Goal: Task Accomplishment & Management: Use online tool/utility

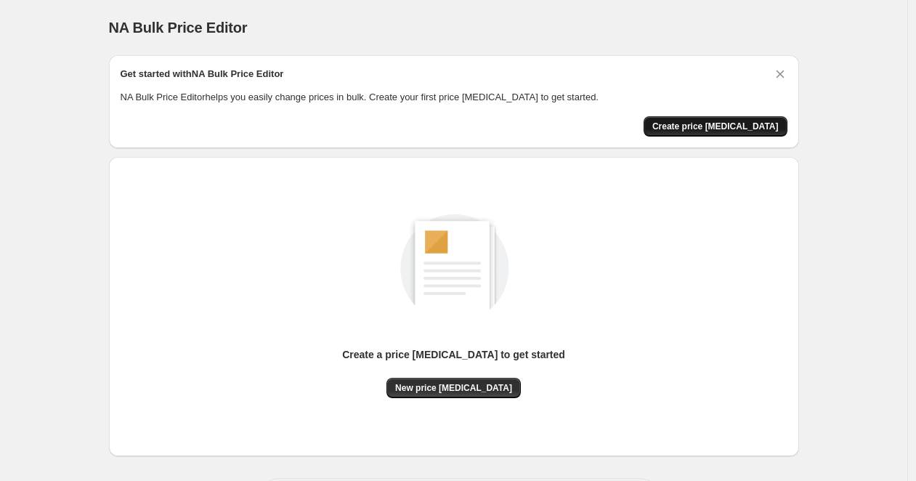
click at [736, 128] on span "Create price [MEDICAL_DATA]" at bounding box center [715, 127] width 126 height 12
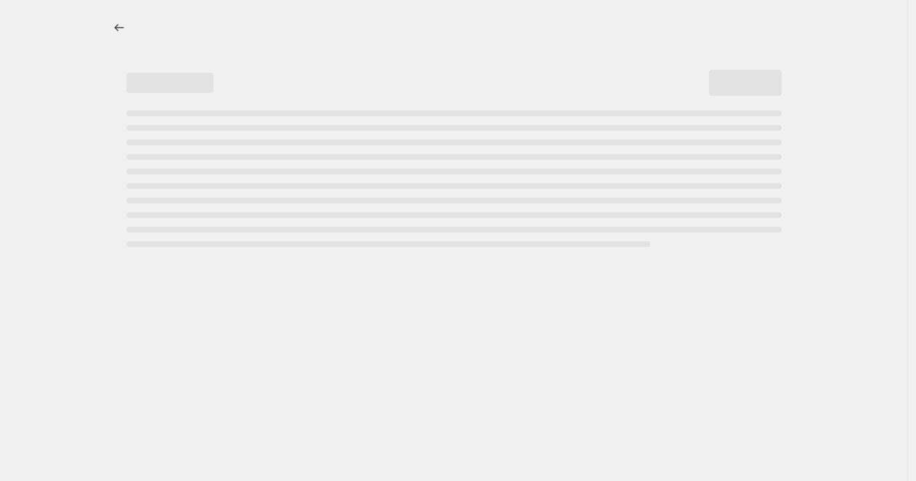
select select "percentage"
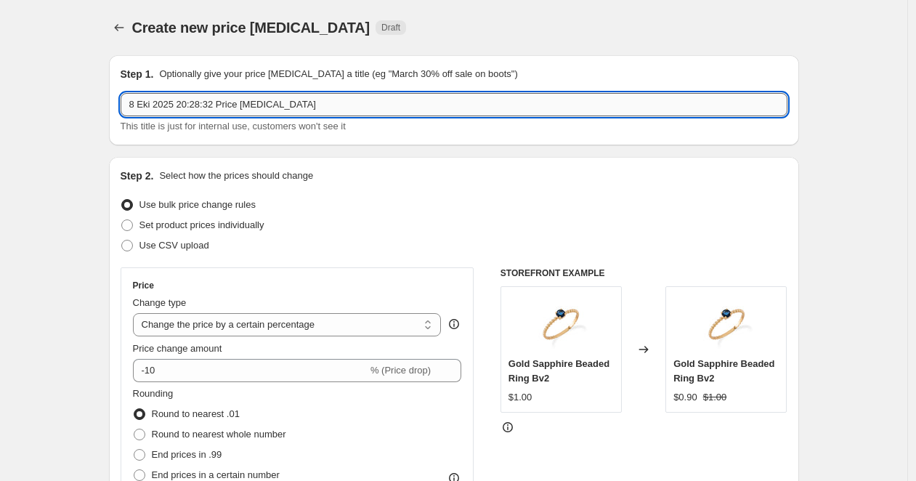
click at [317, 114] on input "8 Eki 2025 20:28:32 Price change job" at bounding box center [454, 104] width 667 height 23
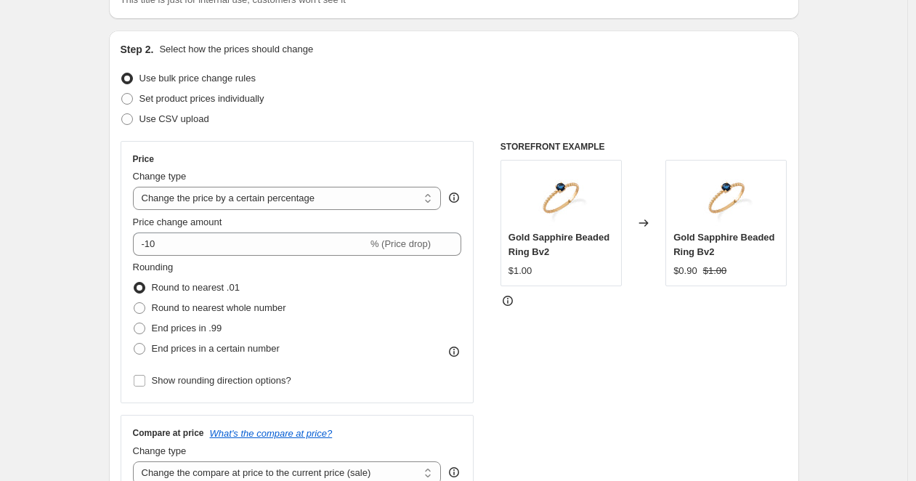
scroll to position [129, 0]
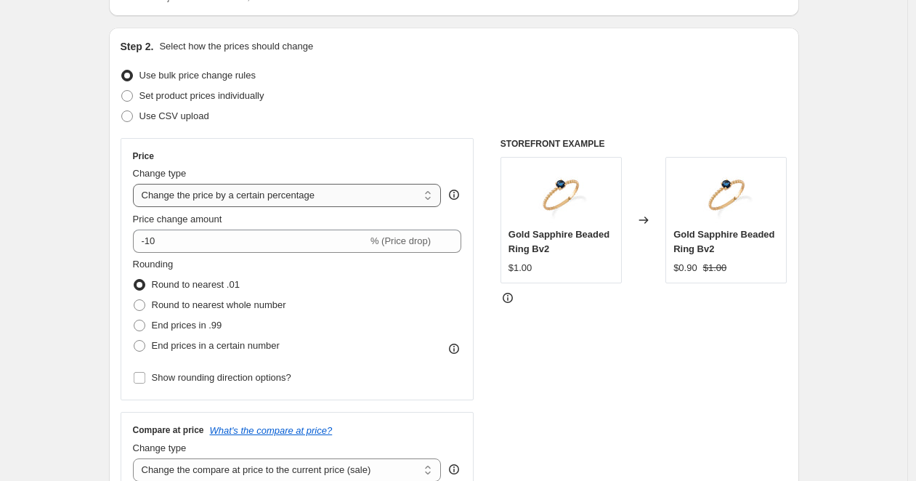
click at [323, 184] on select "Change the price to a certain amount Change the price by a certain amount Chang…" at bounding box center [287, 195] width 309 height 23
click at [296, 197] on select "Change the price to a certain amount Change the price by a certain amount Chang…" at bounding box center [287, 195] width 309 height 23
click at [137, 184] on select "Change the price to a certain amount Change the price by a certain amount Chang…" at bounding box center [287, 195] width 309 height 23
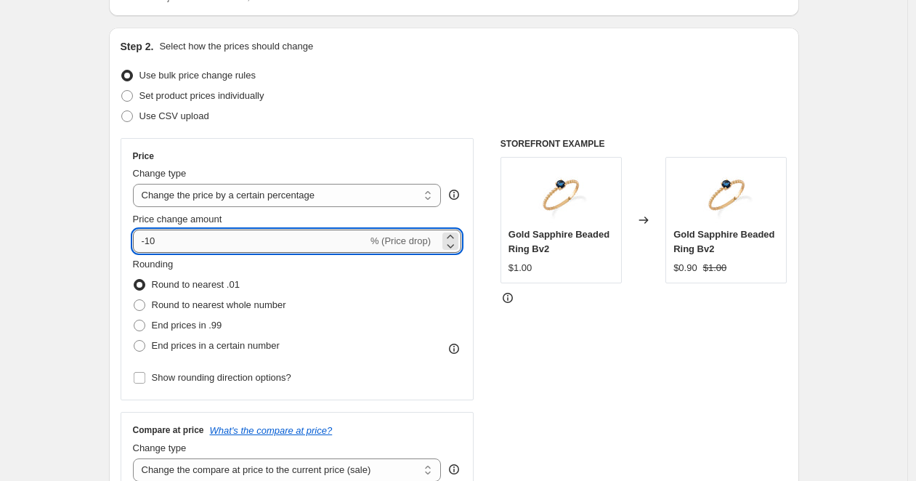
click at [334, 237] on input "-10" at bounding box center [250, 240] width 235 height 23
type input "20"
click at [533, 62] on div "Step 2. Select how the prices should change Use bulk price change rules Set pro…" at bounding box center [454, 282] width 667 height 487
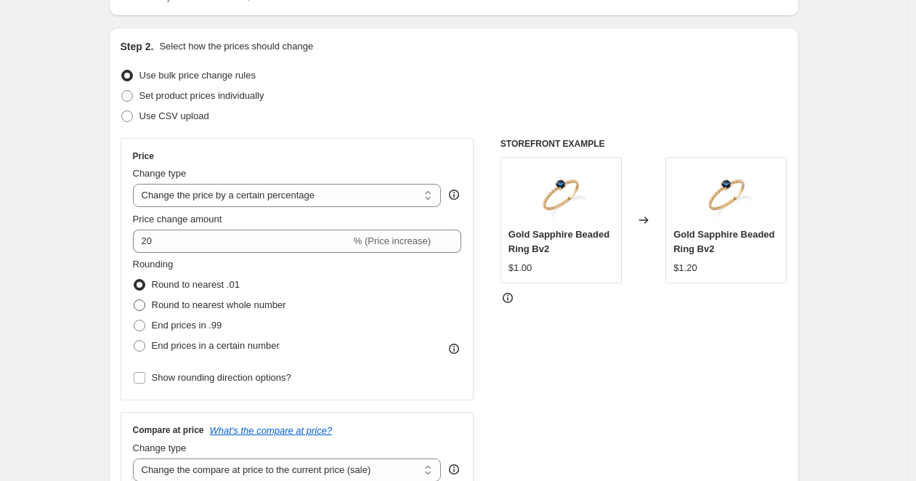
click at [229, 307] on span "Round to nearest whole number" at bounding box center [219, 304] width 134 height 11
click at [134, 300] on input "Round to nearest whole number" at bounding box center [134, 299] width 1 height 1
radio input "true"
click at [204, 327] on span "End prices in .99" at bounding box center [187, 325] width 70 height 11
click at [134, 320] on input "End prices in .99" at bounding box center [134, 320] width 1 height 1
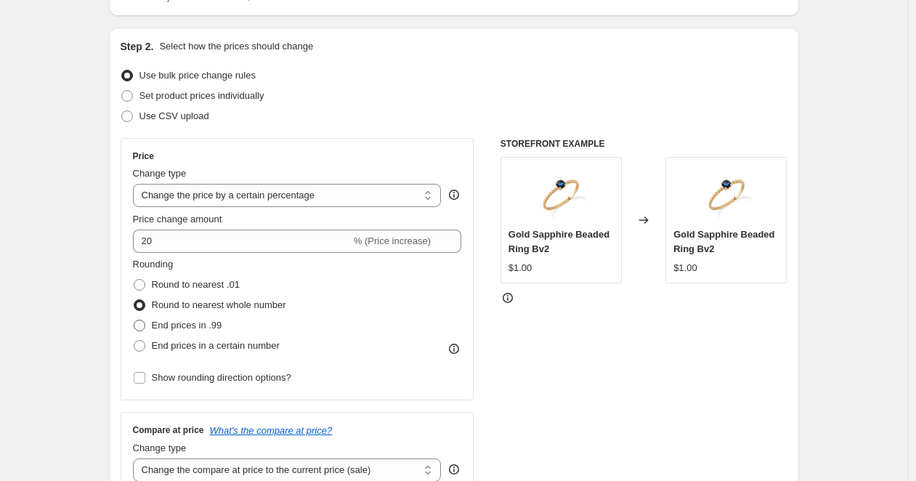
radio input "true"
click at [261, 349] on span "End prices in a certain number" at bounding box center [216, 345] width 128 height 11
click at [134, 341] on input "End prices in a certain number" at bounding box center [134, 340] width 1 height 1
radio input "true"
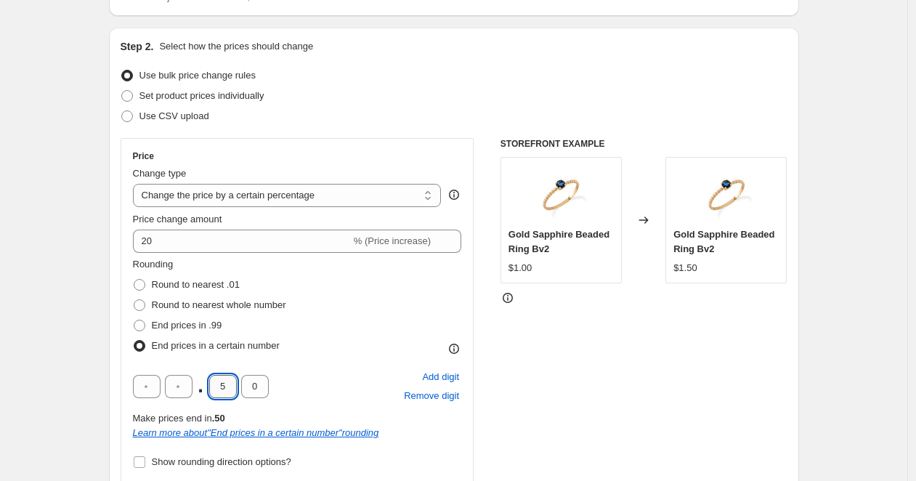
click at [229, 387] on input "5" at bounding box center [223, 386] width 28 height 23
type input "0"
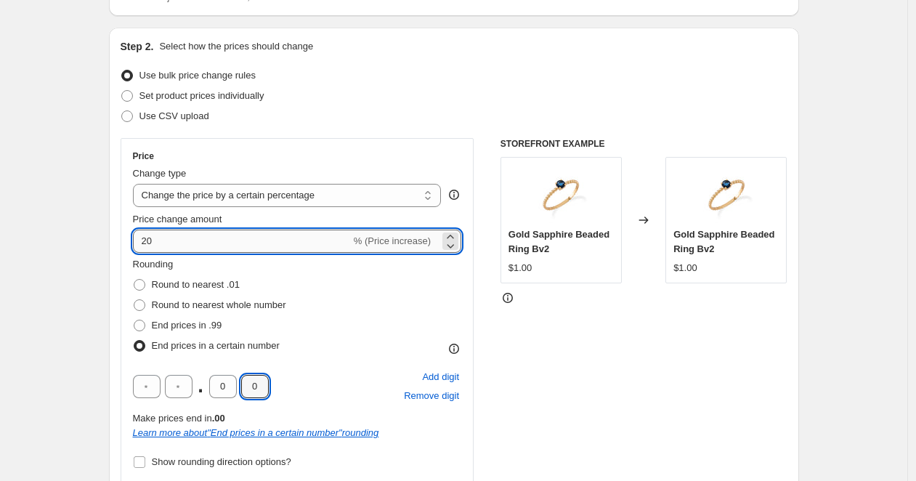
click at [200, 232] on input "20" at bounding box center [242, 240] width 218 height 23
click at [359, 201] on select "Change the price to a certain amount Change the price by a certain amount Chang…" at bounding box center [287, 195] width 309 height 23
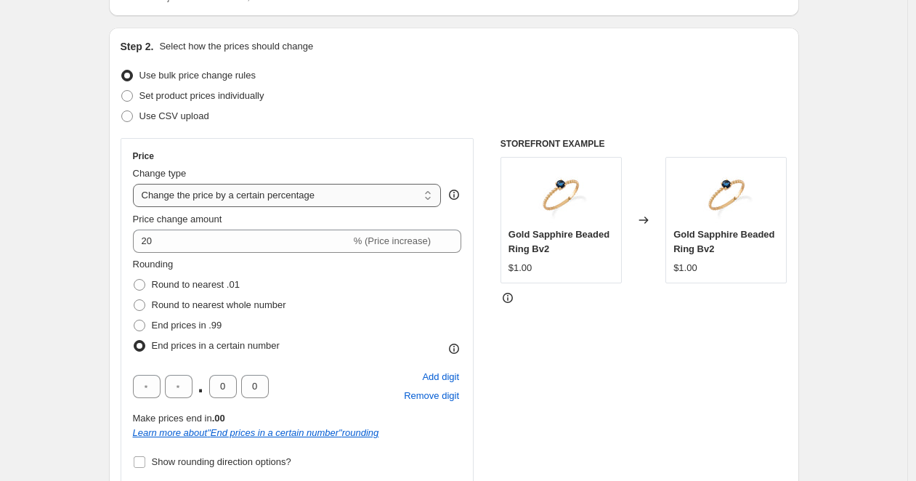
select select "by"
click at [137, 184] on select "Change the price to a certain amount Change the price by a certain amount Chang…" at bounding box center [287, 195] width 309 height 23
type input "-10.00"
click at [389, 211] on div "Price Change type Change the price to a certain amount Change the price by a ce…" at bounding box center [297, 311] width 329 height 322
click at [378, 193] on select "Change the price to a certain amount Change the price by a certain amount Chang…" at bounding box center [287, 195] width 309 height 23
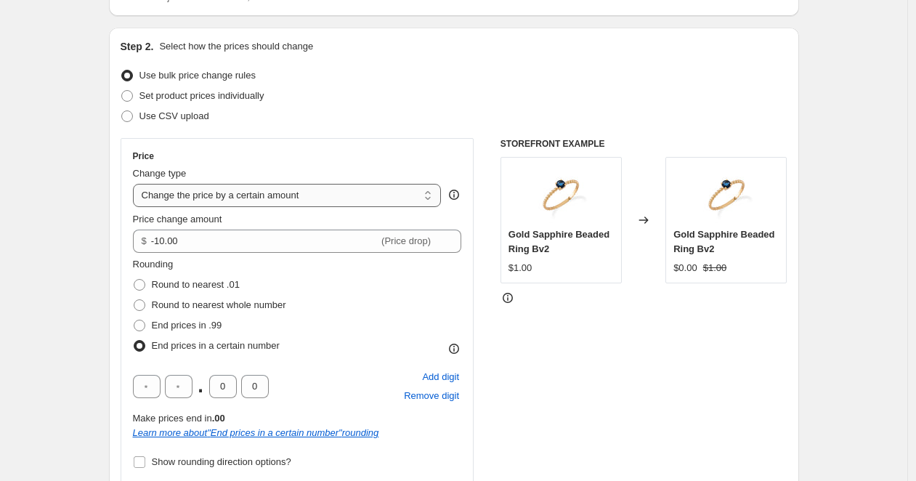
select select "to"
click at [137, 184] on select "Change the price to a certain amount Change the price by a certain amount Chang…" at bounding box center [287, 195] width 309 height 23
type input "80.00"
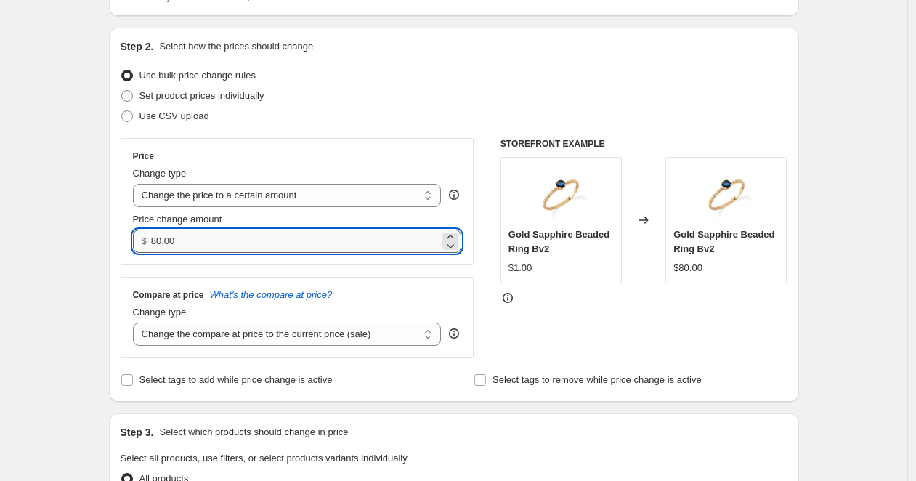
click at [303, 243] on input "80.00" at bounding box center [295, 240] width 288 height 23
click at [293, 192] on select "Change the price to a certain amount Change the price by a certain amount Chang…" at bounding box center [287, 195] width 309 height 23
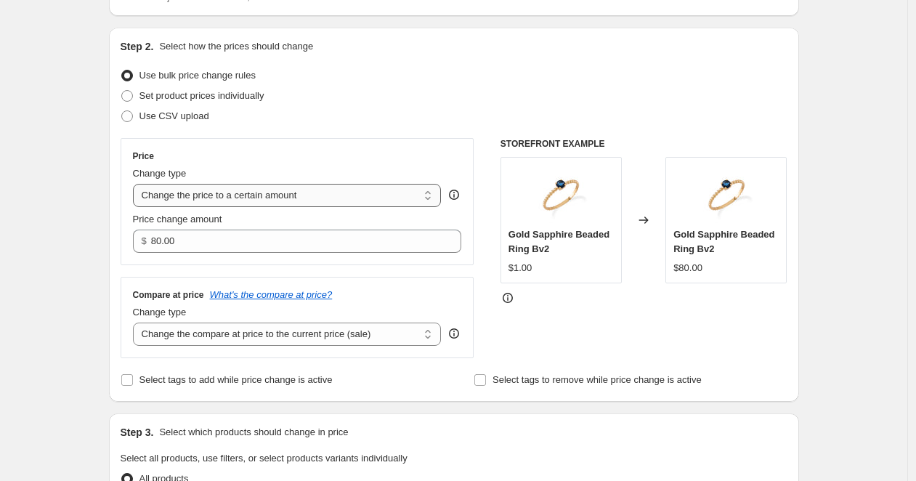
click at [137, 184] on select "Change the price to a certain amount Change the price by a certain amount Chang…" at bounding box center [287, 195] width 309 height 23
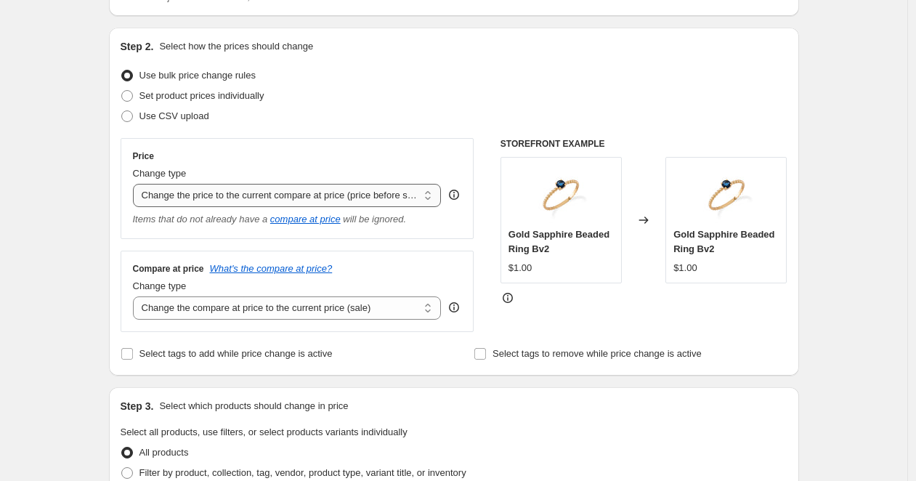
click at [288, 207] on select "Change the price to a certain amount Change the price by a certain amount Chang…" at bounding box center [287, 195] width 309 height 23
click at [137, 184] on select "Change the price to a certain amount Change the price by a certain amount Chang…" at bounding box center [287, 195] width 309 height 23
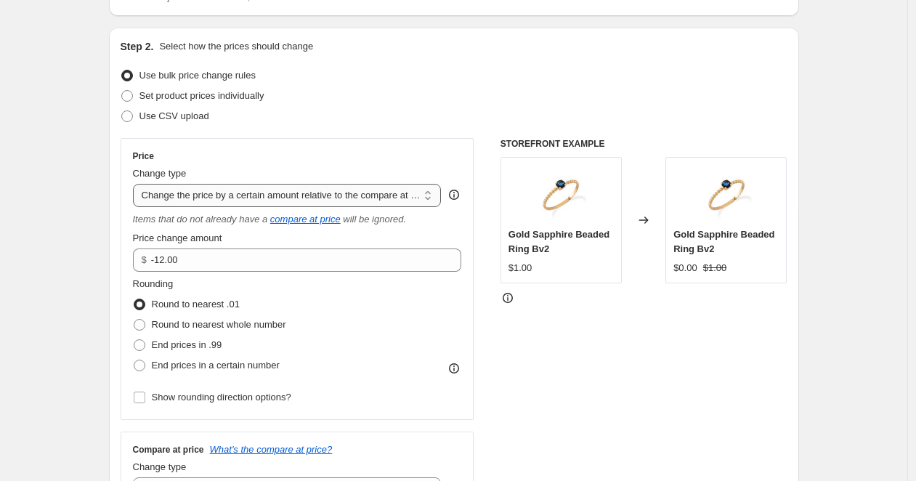
click at [307, 188] on select "Change the price to a certain amount Change the price by a certain amount Chang…" at bounding box center [287, 195] width 309 height 23
select select "pcap"
click at [137, 184] on select "Change the price to a certain amount Change the price by a certain amount Chang…" at bounding box center [287, 195] width 309 height 23
click at [313, 197] on select "Change the price to a certain amount Change the price by a certain amount Chang…" at bounding box center [287, 195] width 309 height 23
click at [137, 184] on select "Change the price to a certain amount Change the price by a certain amount Chang…" at bounding box center [287, 195] width 309 height 23
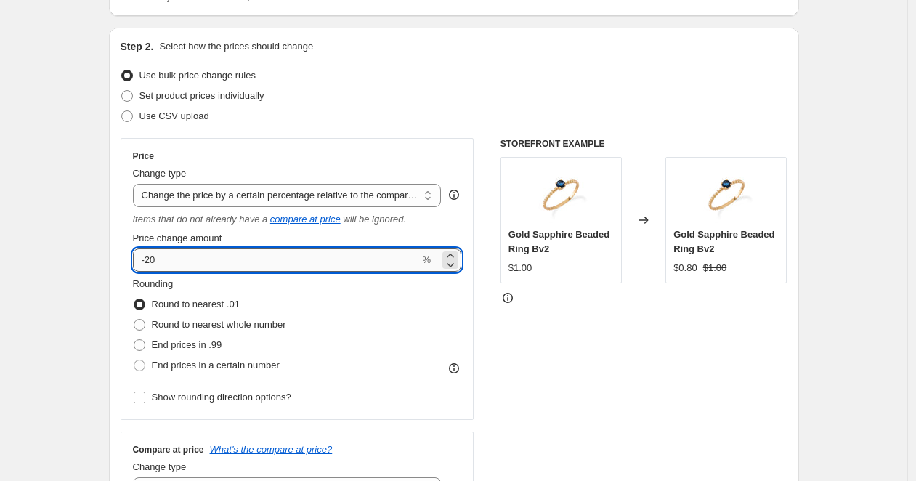
click at [294, 259] on input "-20" at bounding box center [276, 259] width 287 height 23
type input "20"
click at [179, 397] on span "Show rounding direction options?" at bounding box center [221, 396] width 139 height 11
click at [145, 397] on input "Show rounding direction options?" at bounding box center [140, 397] width 12 height 12
checkbox input "true"
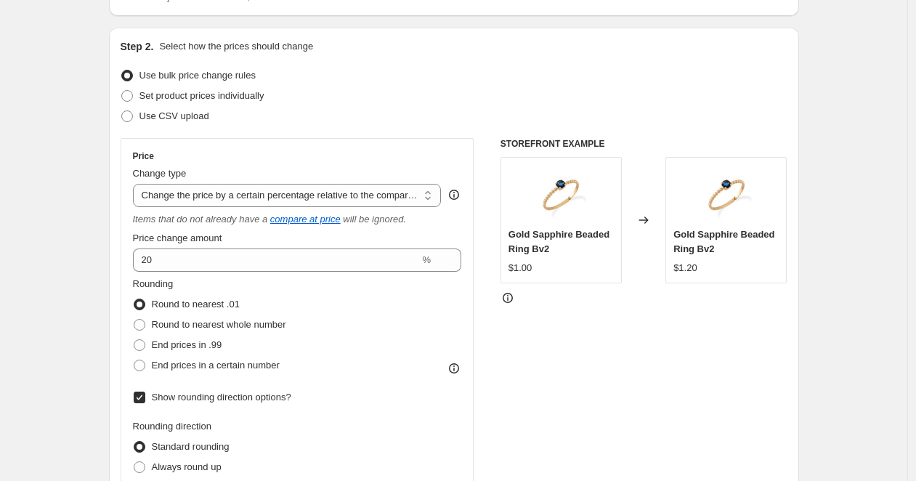
scroll to position [221, 0]
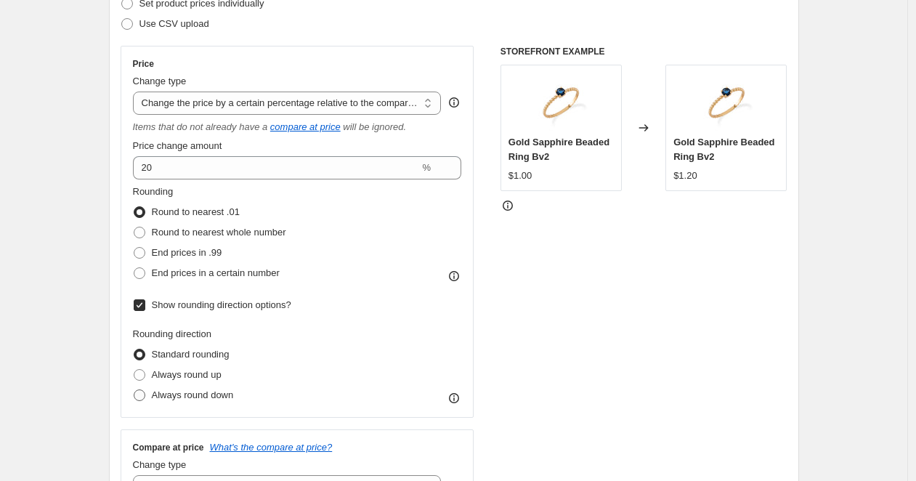
click at [221, 390] on span "Always round down" at bounding box center [193, 394] width 82 height 11
click at [134, 390] on input "Always round down" at bounding box center [134, 389] width 1 height 1
radio input "true"
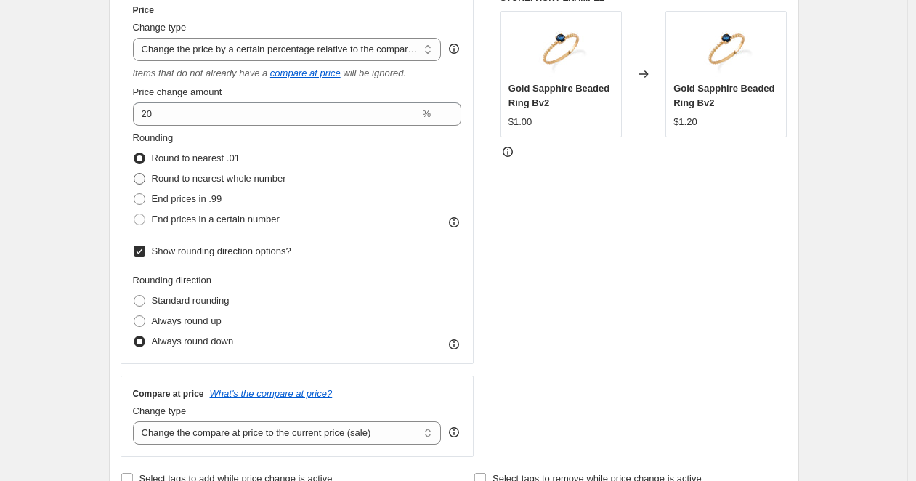
click at [248, 179] on span "Round to nearest whole number" at bounding box center [219, 178] width 134 height 11
click at [134, 174] on input "Round to nearest whole number" at bounding box center [134, 173] width 1 height 1
radio input "true"
click at [285, 180] on span "Round to nearest whole number" at bounding box center [219, 178] width 134 height 11
click at [134, 174] on input "Round to nearest whole number" at bounding box center [134, 173] width 1 height 1
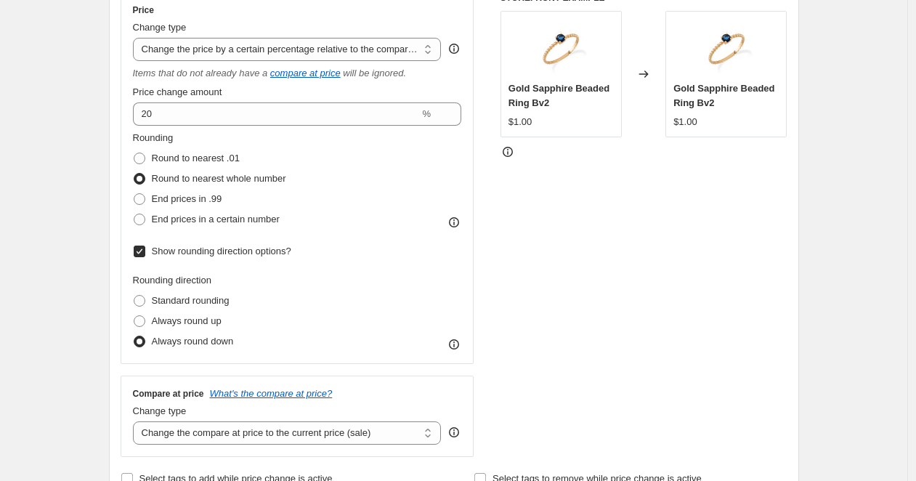
click at [229, 182] on span "Round to nearest whole number" at bounding box center [219, 178] width 134 height 11
click at [134, 174] on input "Round to nearest whole number" at bounding box center [134, 173] width 1 height 1
click at [229, 182] on span "Round to nearest whole number" at bounding box center [219, 178] width 134 height 11
click at [134, 174] on input "Round to nearest whole number" at bounding box center [134, 173] width 1 height 1
click at [229, 182] on span "Round to nearest whole number" at bounding box center [219, 178] width 134 height 11
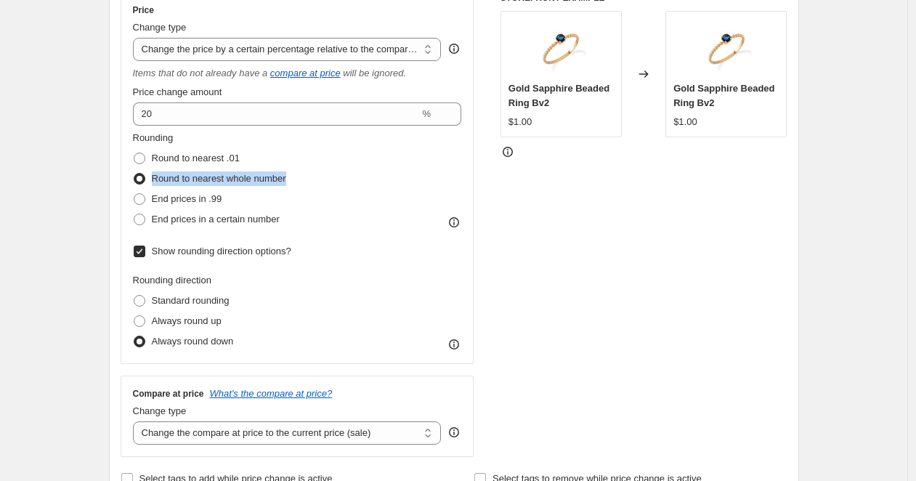
click at [134, 174] on input "Round to nearest whole number" at bounding box center [134, 173] width 1 height 1
click at [219, 184] on div at bounding box center [219, 184] width 0 height 0
click at [260, 174] on span "Round to nearest whole number" at bounding box center [219, 178] width 134 height 11
click at [134, 174] on input "Round to nearest whole number" at bounding box center [134, 173] width 1 height 1
click at [222, 198] on span "End prices in .99" at bounding box center [187, 198] width 70 height 11
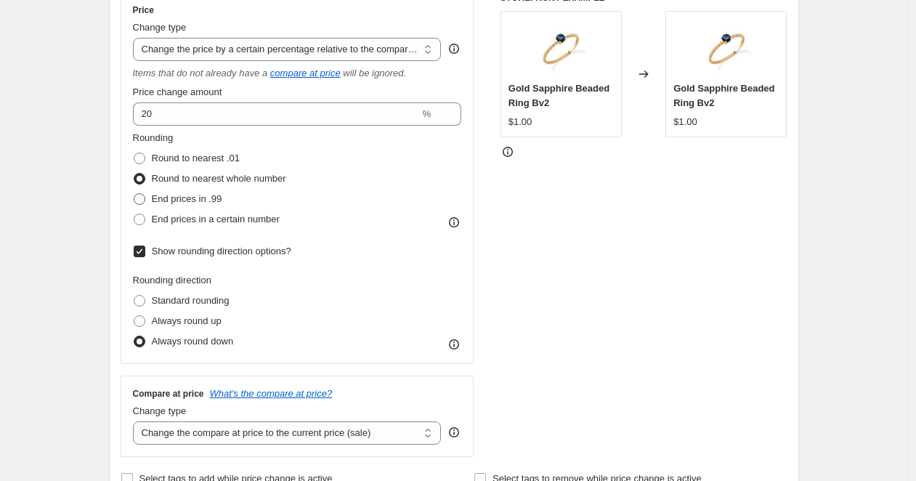
click at [134, 194] on input "End prices in .99" at bounding box center [134, 193] width 1 height 1
radio input "true"
click at [247, 214] on span "End prices in a certain number" at bounding box center [216, 219] width 128 height 11
click at [134, 214] on input "End prices in a certain number" at bounding box center [134, 214] width 1 height 1
radio input "true"
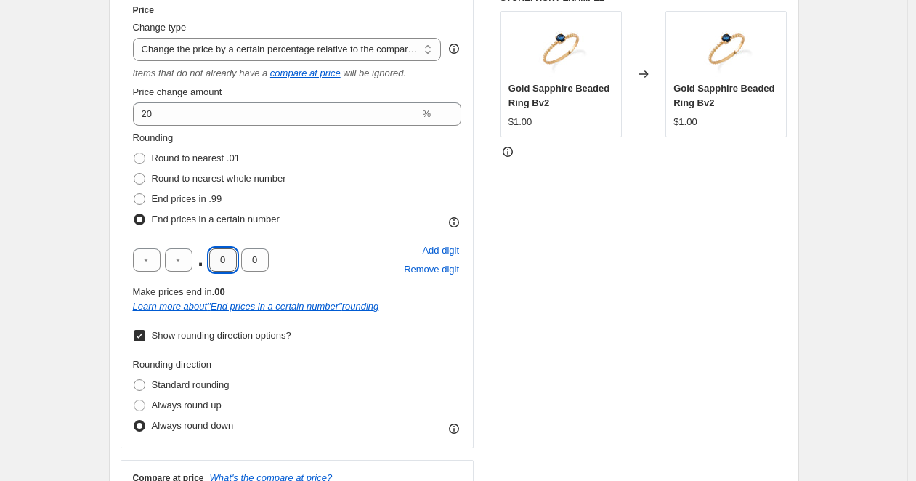
click at [226, 260] on input "0" at bounding box center [223, 259] width 28 height 23
click at [196, 260] on div ". 0 0" at bounding box center [201, 259] width 136 height 23
click at [190, 260] on input "text" at bounding box center [179, 259] width 28 height 23
type input "4"
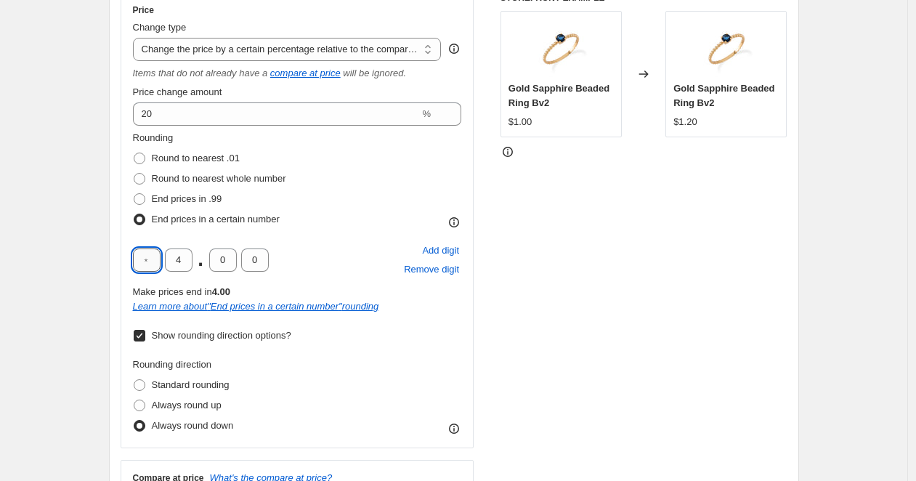
click at [153, 253] on input "text" at bounding box center [147, 259] width 28 height 23
click at [204, 248] on span "." at bounding box center [201, 259] width 8 height 23
click at [423, 270] on span "Remove digit" at bounding box center [431, 269] width 55 height 15
type input "4"
click at [434, 273] on span "Remove digit" at bounding box center [431, 269] width 55 height 15
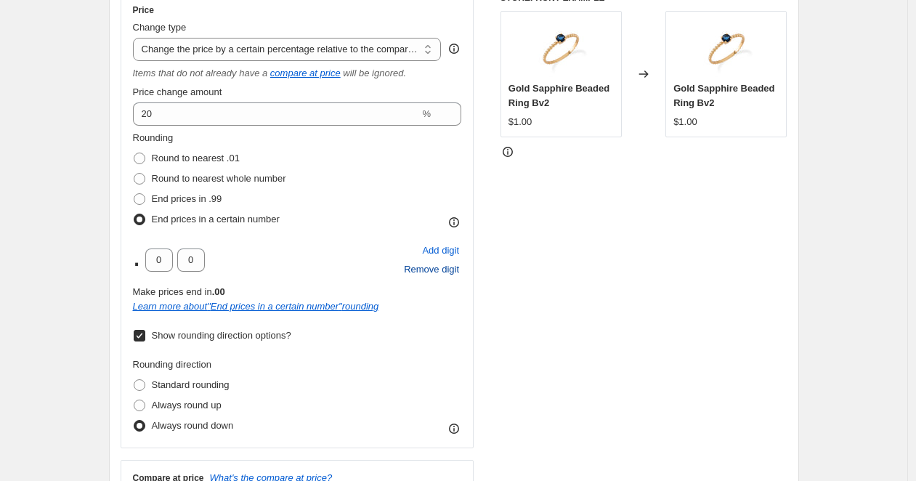
click at [436, 269] on div "Add digit Remove digit" at bounding box center [432, 260] width 60 height 38
click at [442, 250] on span "Add digit" at bounding box center [440, 250] width 37 height 15
click at [184, 264] on input "text" at bounding box center [179, 259] width 28 height 23
type input "4"
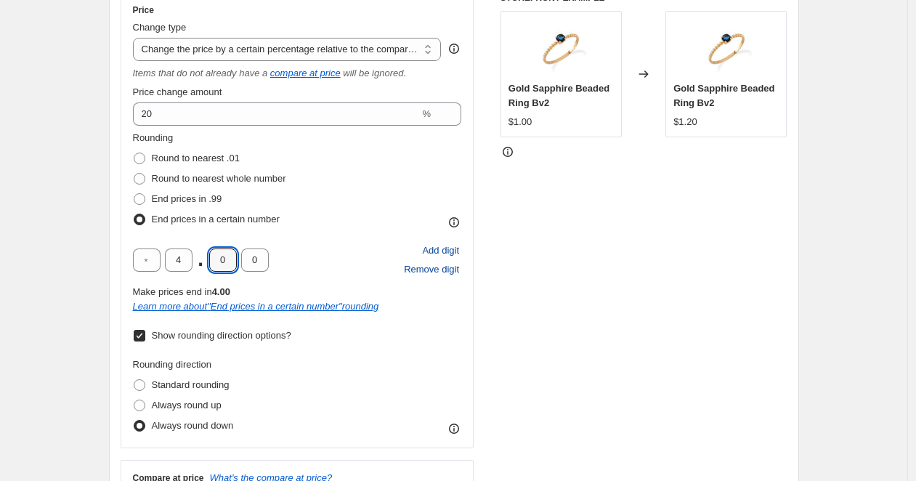
click at [455, 251] on span "Add digit" at bounding box center [440, 250] width 37 height 15
click at [432, 269] on span "Remove digit" at bounding box center [431, 269] width 55 height 15
type input "4"
click at [595, 264] on div "STOREFRONT EXAMPLE Gold Sapphire Beaded Ring Bv2 $1.00 Changed to Gold Sapphire…" at bounding box center [643, 266] width 287 height 549
click at [581, 217] on div "STOREFRONT EXAMPLE Gold Sapphire Beaded Ring Bv2 $1.00 Changed to Gold Sapphire…" at bounding box center [643, 266] width 287 height 549
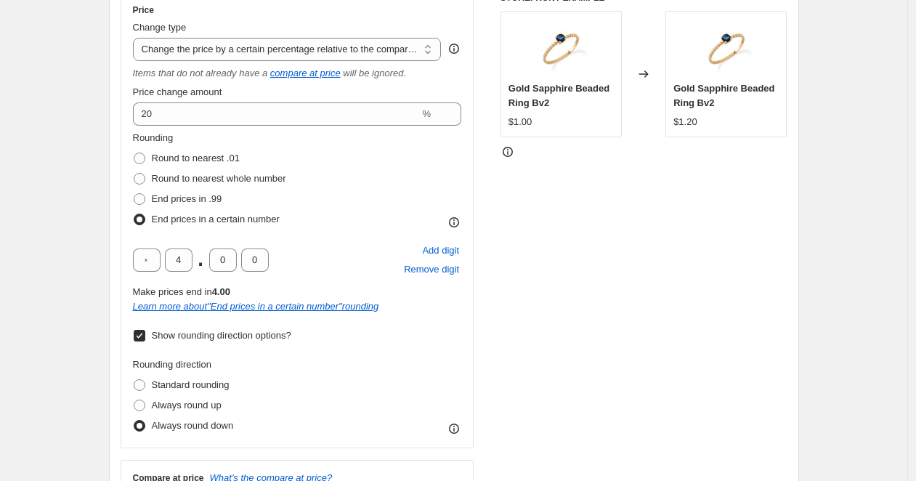
scroll to position [488, 0]
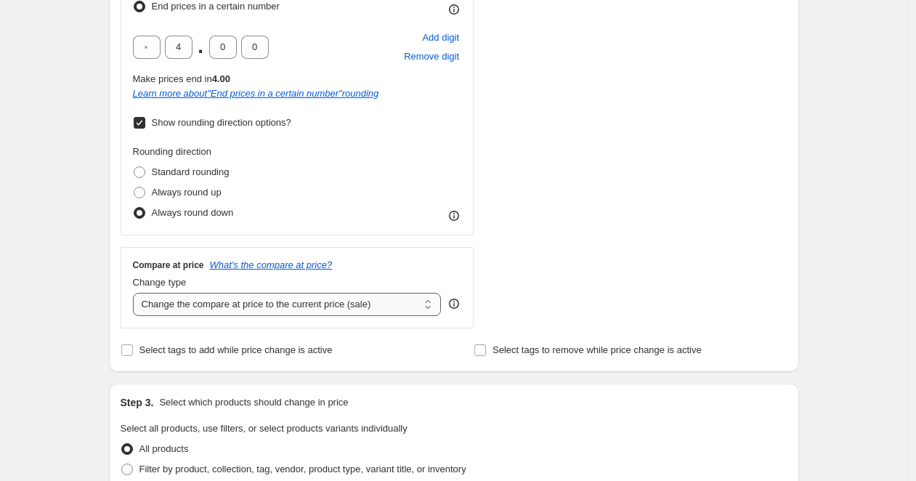
click at [280, 301] on select "Change the compare at price to the current price (sale) Change the compare at p…" at bounding box center [287, 304] width 309 height 23
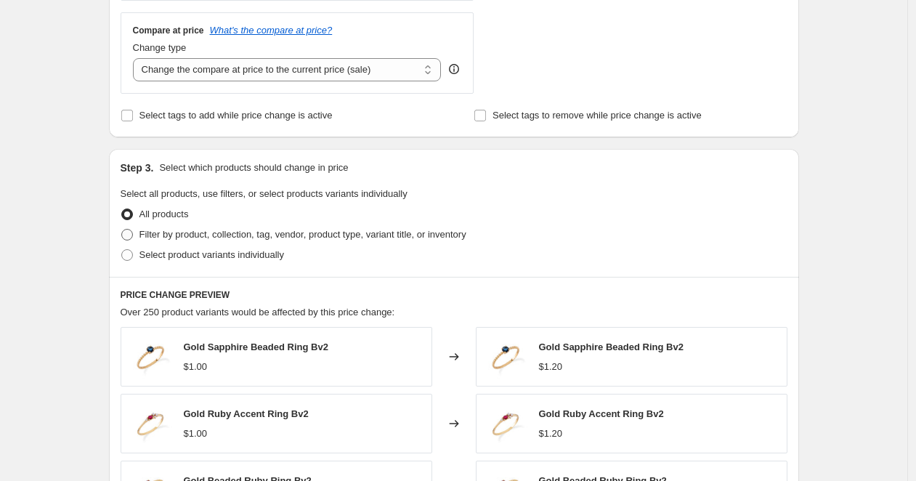
scroll to position [797, 0]
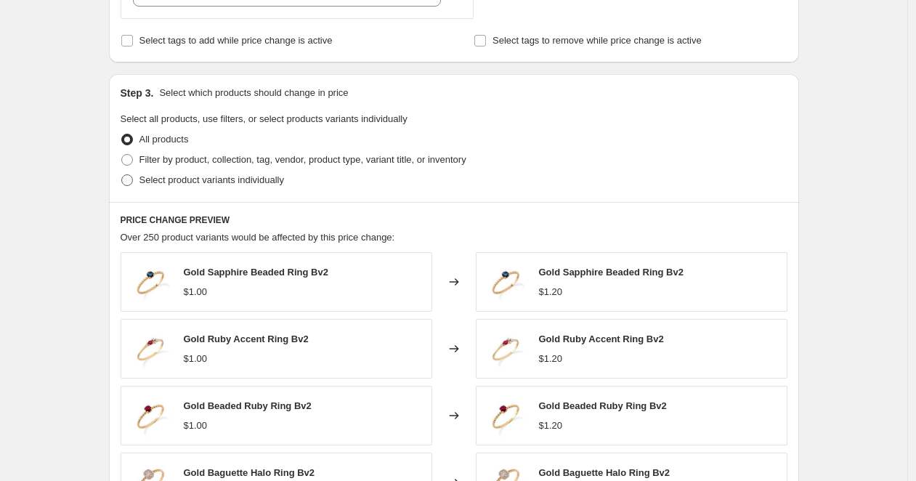
click at [198, 187] on label "Select product variants individually" at bounding box center [202, 180] width 163 height 20
click at [122, 175] on input "Select product variants individually" at bounding box center [121, 174] width 1 height 1
radio input "true"
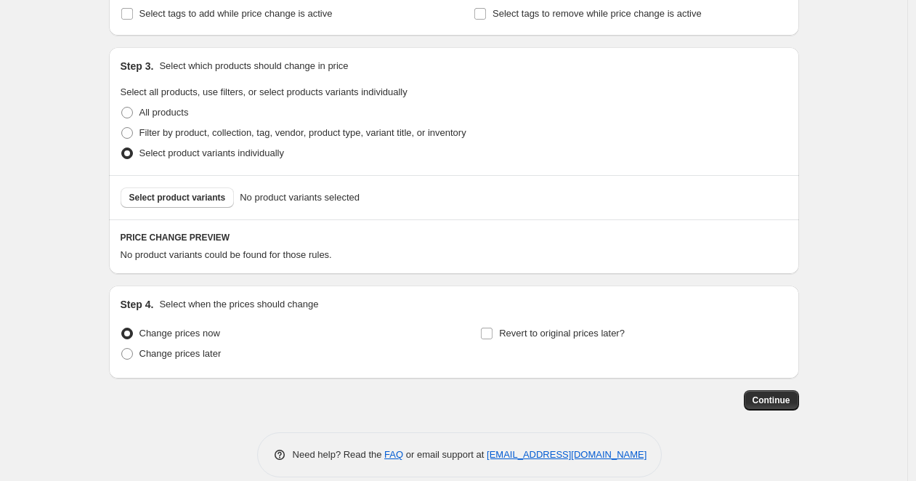
scroll to position [842, 0]
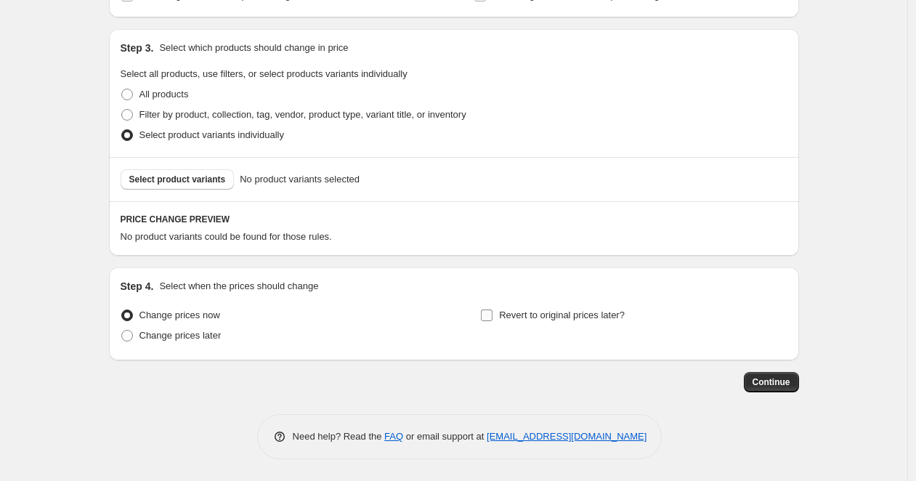
click at [539, 321] on span "Revert to original prices later?" at bounding box center [562, 315] width 126 height 15
click at [492, 321] on input "Revert to original prices later?" at bounding box center [487, 315] width 12 height 12
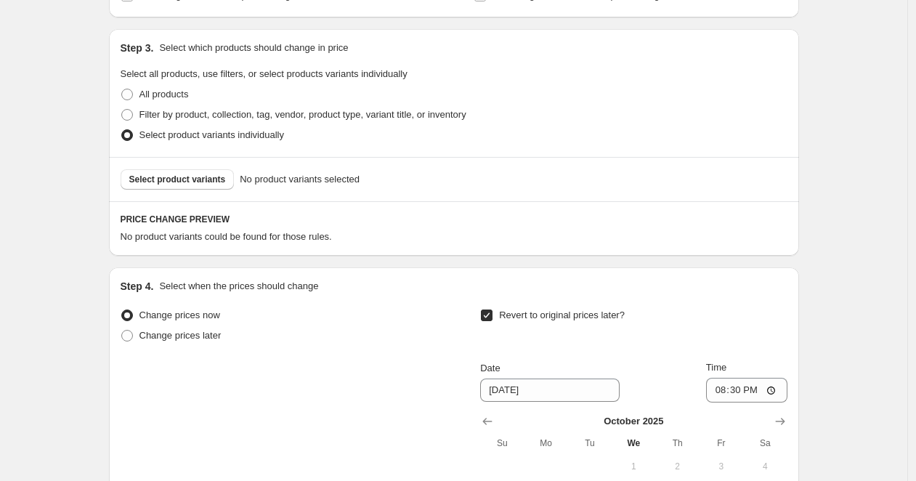
click at [539, 321] on span "Revert to original prices later?" at bounding box center [562, 315] width 126 height 15
click at [492, 321] on input "Revert to original prices later?" at bounding box center [487, 315] width 12 height 12
checkbox input "false"
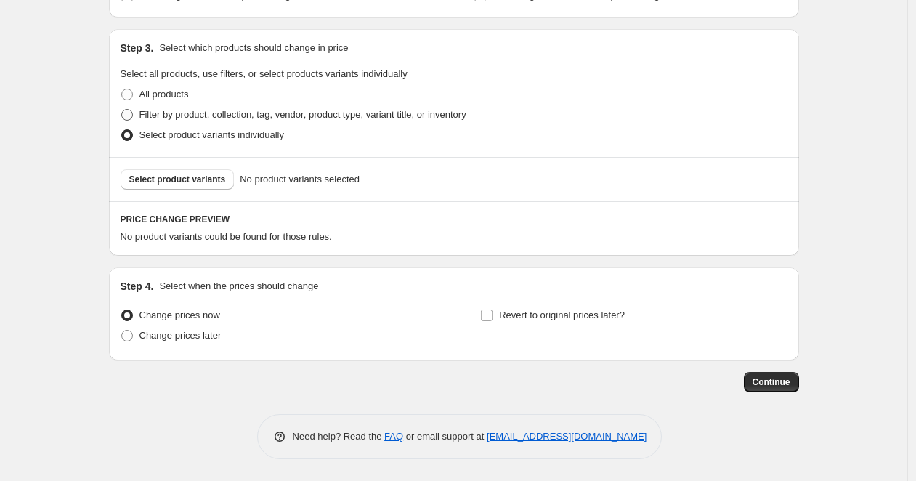
click at [229, 118] on span "Filter by product, collection, tag, vendor, product type, variant title, or inv…" at bounding box center [302, 114] width 327 height 11
click at [122, 110] on input "Filter by product, collection, tag, vendor, product type, variant title, or inv…" at bounding box center [121, 109] width 1 height 1
radio input "true"
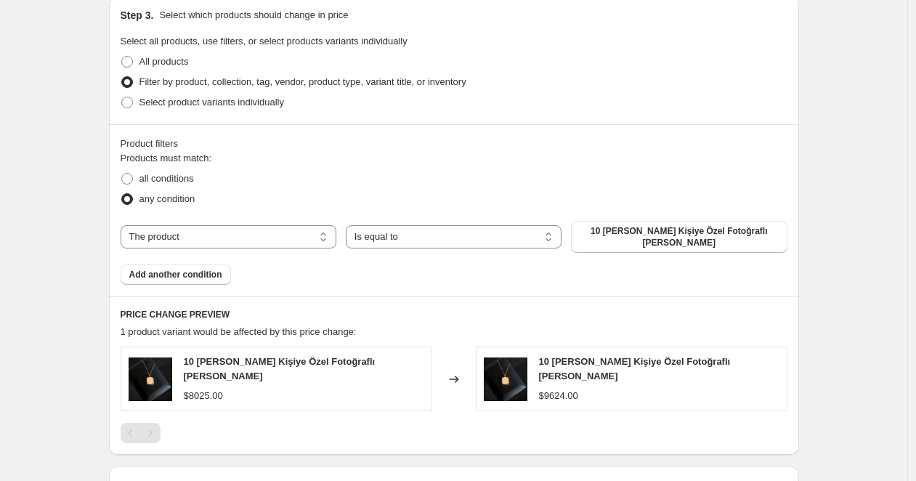
scroll to position [933, 0]
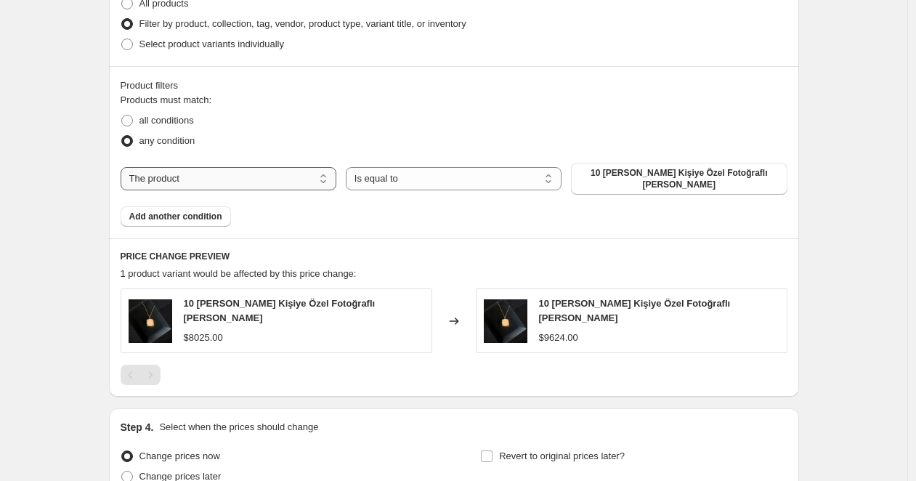
click at [291, 170] on select "The product The product's collection The product's tag The product's vendor The…" at bounding box center [229, 178] width 216 height 23
click at [124, 167] on select "The product The product's collection The product's tag The product's vendor The…" at bounding box center [229, 178] width 216 height 23
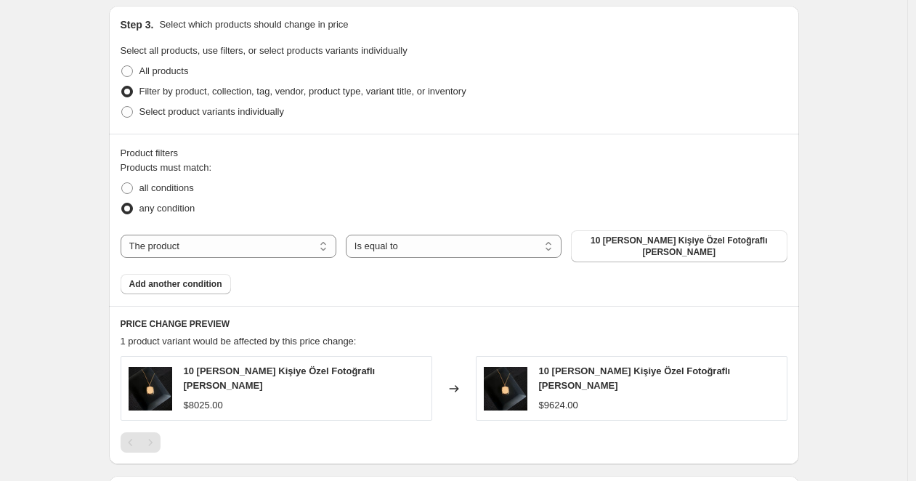
scroll to position [724, 0]
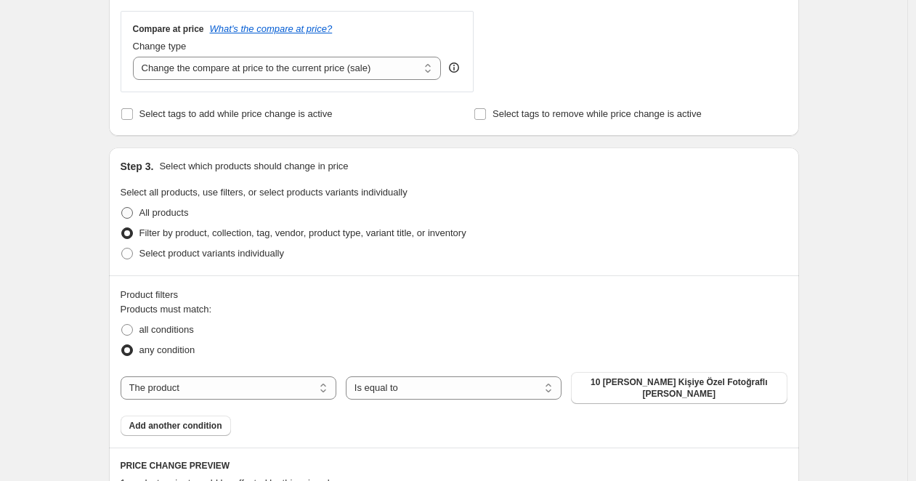
click at [176, 212] on span "All products" at bounding box center [163, 212] width 49 height 11
click at [122, 208] on input "All products" at bounding box center [121, 207] width 1 height 1
radio input "true"
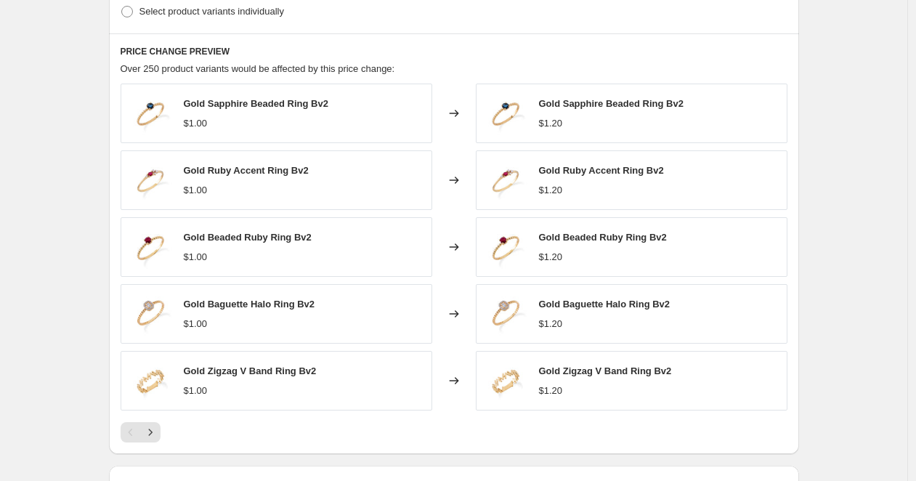
scroll to position [1086, 0]
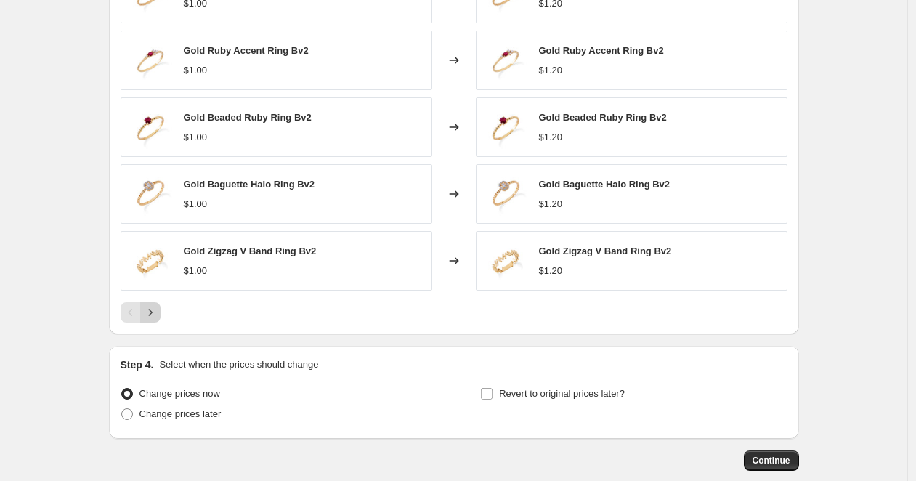
click at [160, 306] on button "Next" at bounding box center [150, 312] width 20 height 20
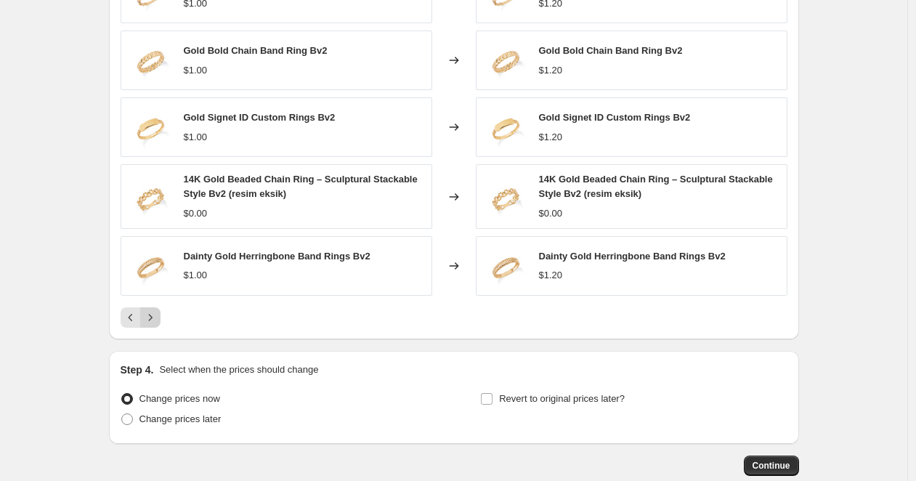
click at [160, 311] on button "Next" at bounding box center [150, 317] width 20 height 20
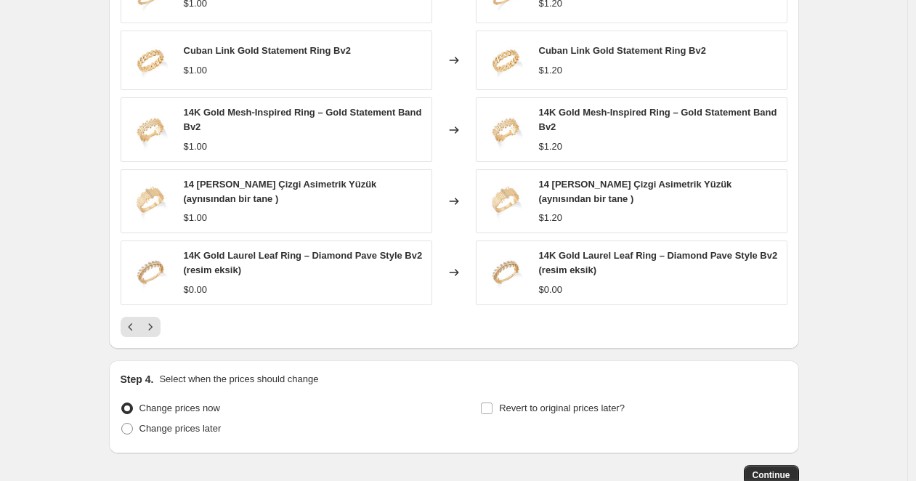
click at [160, 317] on div "Pagination" at bounding box center [150, 327] width 20 height 20
click at [158, 318] on button "Next" at bounding box center [150, 327] width 20 height 20
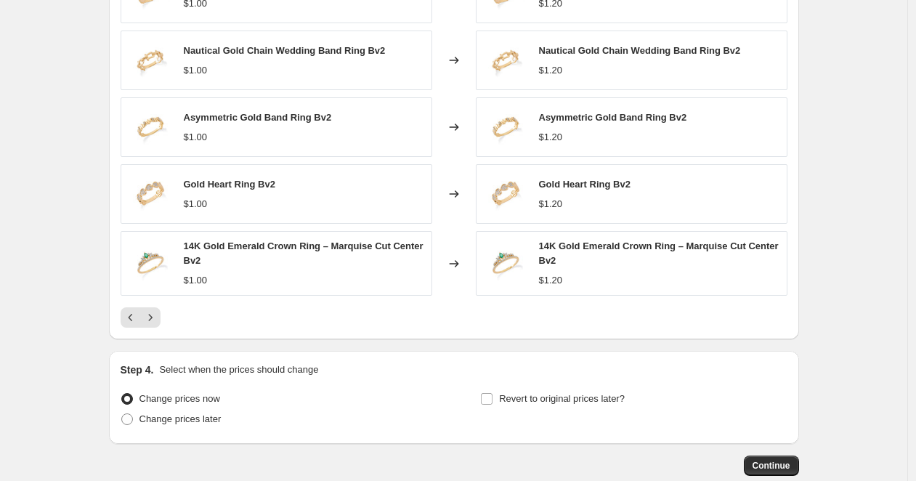
click at [160, 328] on div "PRICE CHANGE PREVIEW Over 250 product variants would be affected by this price …" at bounding box center [454, 127] width 690 height 426
click at [157, 324] on button "Next" at bounding box center [150, 317] width 20 height 20
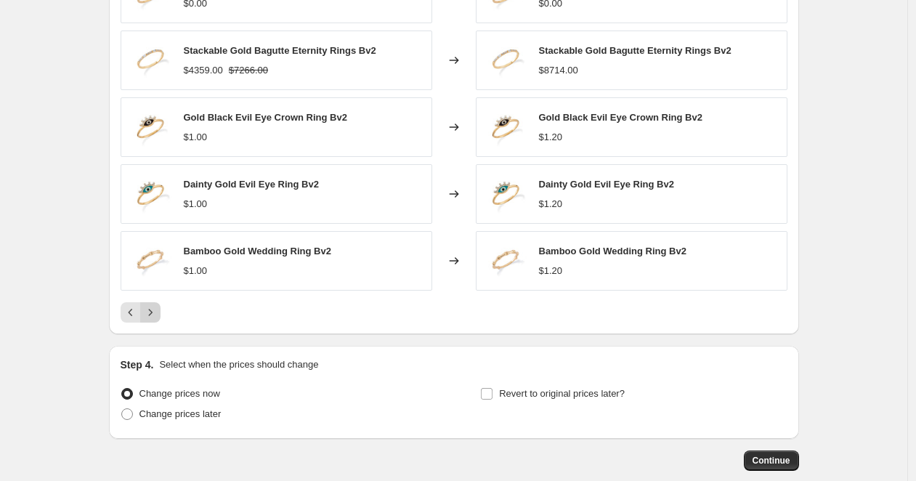
click at [157, 324] on div "PRICE CHANGE PREVIEW Over 250 product variants would be affected by this price …" at bounding box center [454, 124] width 690 height 420
click at [157, 315] on icon "Next" at bounding box center [150, 312] width 15 height 15
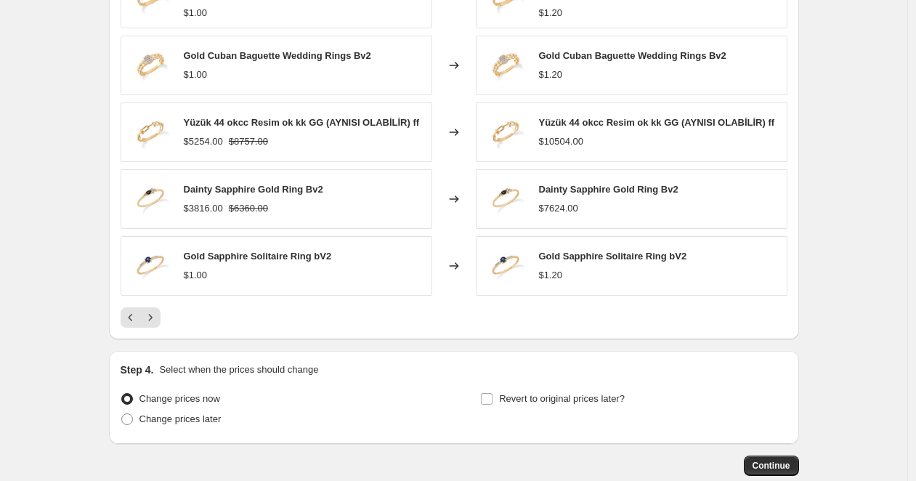
click at [158, 310] on div "14K Gold Pear-Shaped Ruby Chain Ring with CZ Accents Bv2 $1.00 Changed to 14K G…" at bounding box center [454, 145] width 667 height 363
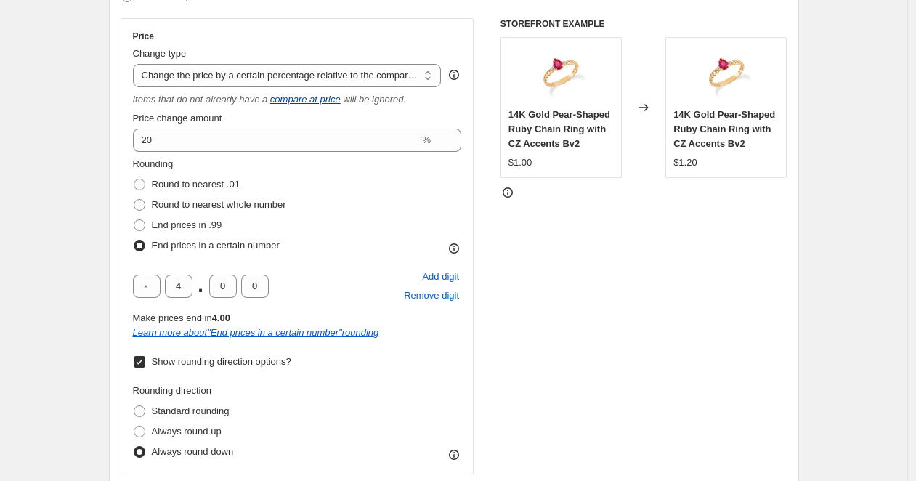
scroll to position [260, 0]
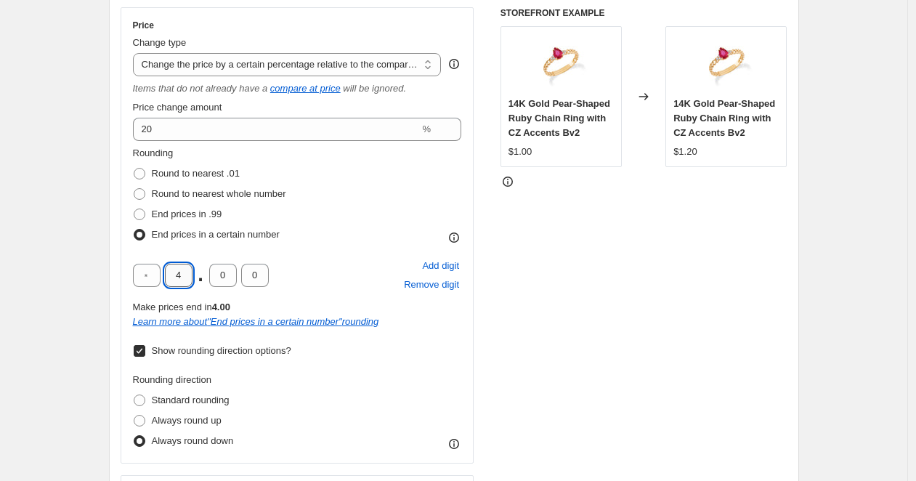
click at [182, 275] on input "4" at bounding box center [179, 275] width 28 height 23
click at [455, 282] on span "Remove digit" at bounding box center [431, 284] width 55 height 15
click at [449, 278] on span "Remove digit" at bounding box center [431, 284] width 55 height 15
click at [176, 198] on span "Round to nearest whole number" at bounding box center [219, 193] width 134 height 11
click at [134, 189] on input "Round to nearest whole number" at bounding box center [134, 188] width 1 height 1
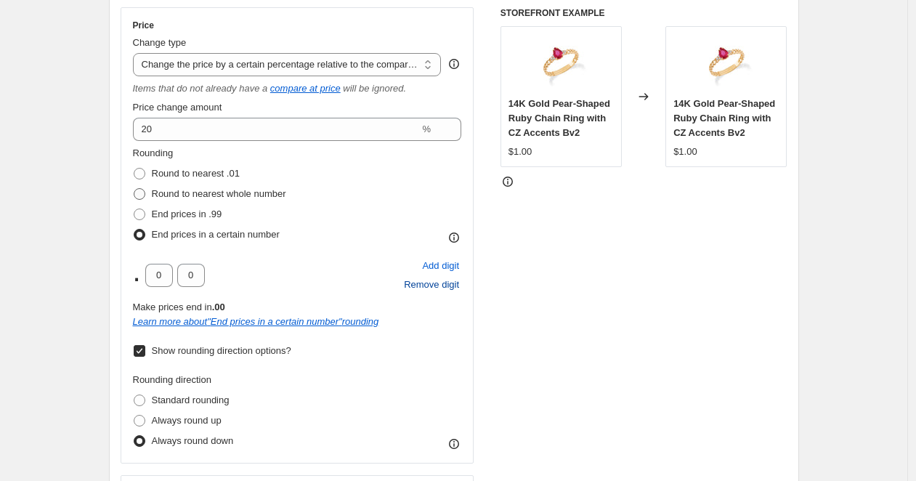
radio input "true"
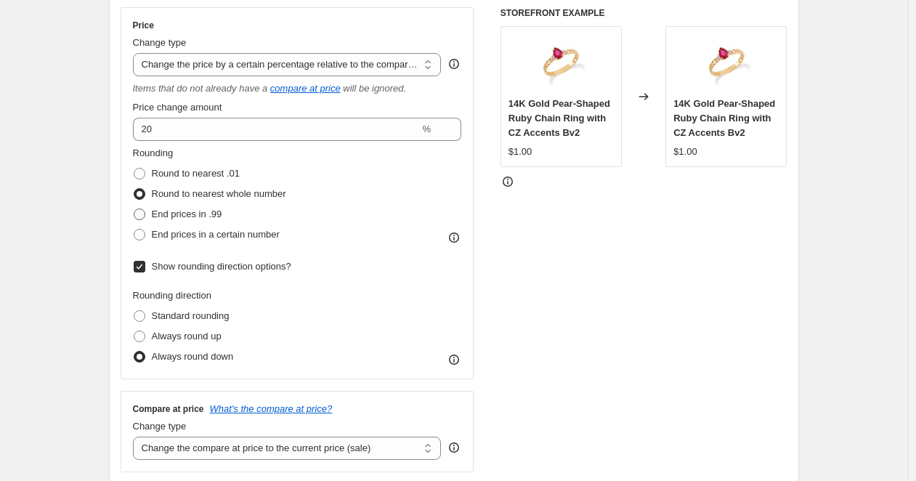
click at [208, 214] on span "End prices in .99" at bounding box center [187, 213] width 70 height 11
click at [134, 209] on input "End prices in .99" at bounding box center [134, 208] width 1 height 1
radio input "true"
click at [253, 198] on span "Round to nearest whole number" at bounding box center [219, 193] width 134 height 11
click at [134, 189] on input "Round to nearest whole number" at bounding box center [134, 188] width 1 height 1
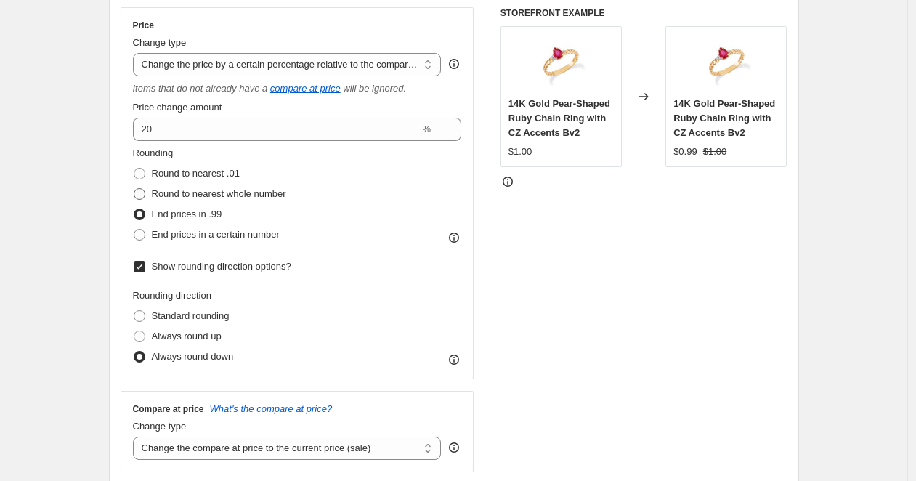
radio input "true"
click at [228, 171] on span "Round to nearest .01" at bounding box center [196, 173] width 88 height 11
click at [134, 168] on input "Round to nearest .01" at bounding box center [134, 168] width 1 height 1
radio input "true"
click at [236, 192] on span "Round to nearest whole number" at bounding box center [219, 193] width 134 height 11
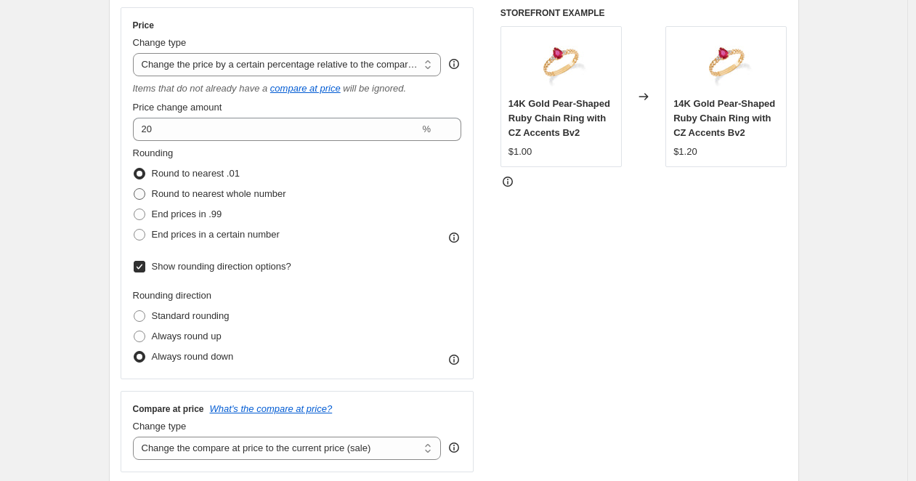
click at [134, 189] on input "Round to nearest whole number" at bounding box center [134, 188] width 1 height 1
radio input "true"
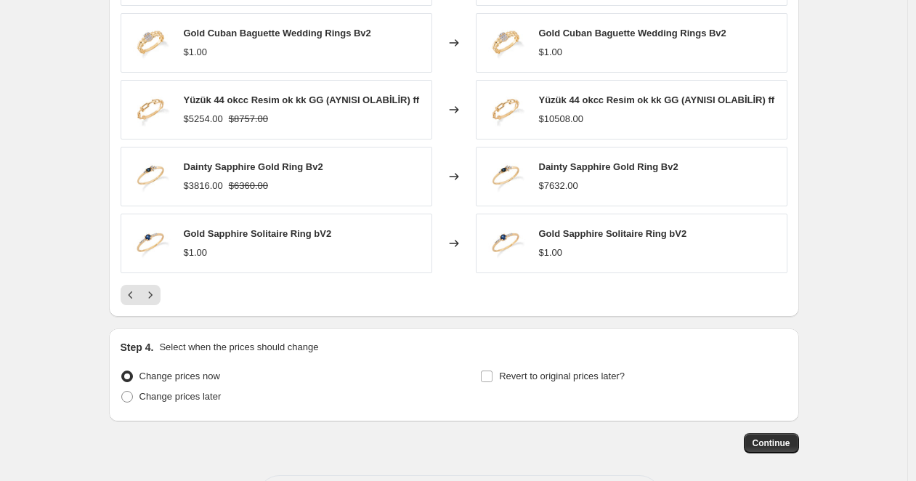
scroll to position [1004, 0]
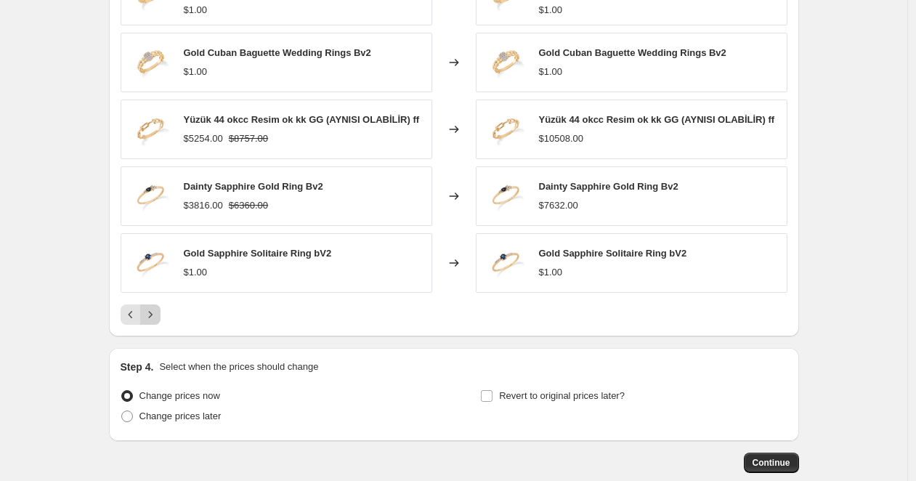
click at [156, 320] on icon "Next" at bounding box center [150, 314] width 15 height 15
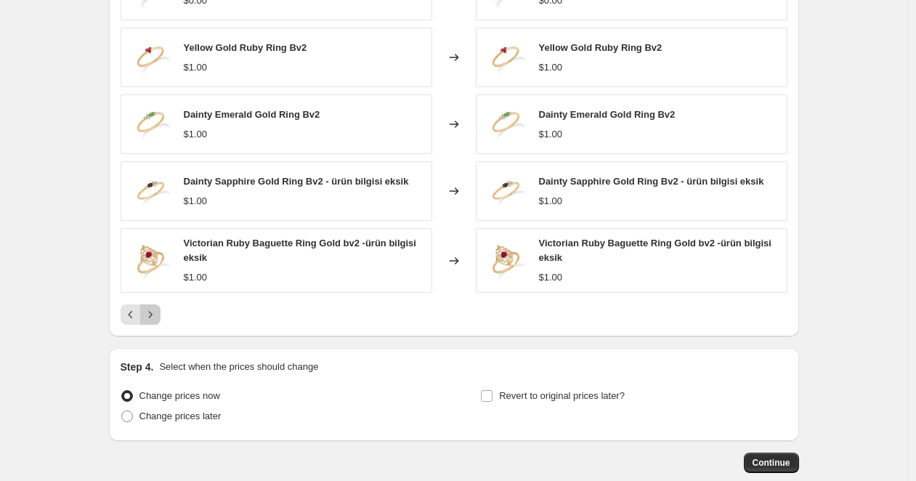
click at [156, 320] on icon "Next" at bounding box center [150, 314] width 15 height 15
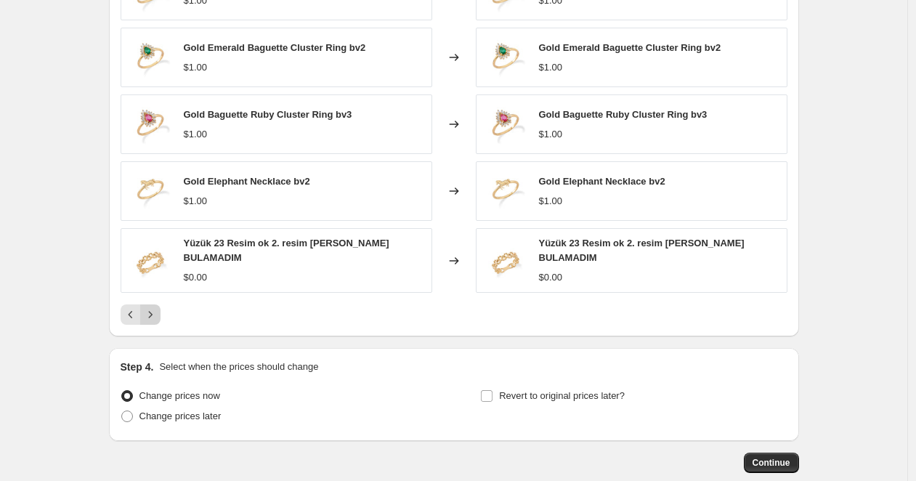
click at [156, 322] on button "Next" at bounding box center [150, 314] width 20 height 20
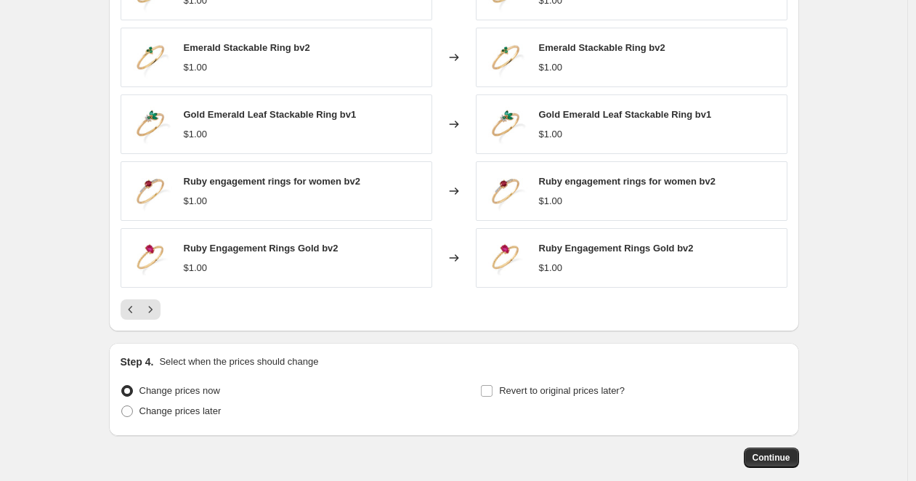
click at [156, 321] on div "PRICE CHANGE PREVIEW Over 250 product variants would be affected by this price …" at bounding box center [454, 121] width 690 height 420
click at [156, 320] on div "PRICE CHANGE PREVIEW Over 250 product variants would be affected by this price …" at bounding box center [454, 121] width 690 height 420
click at [156, 314] on icon "Next" at bounding box center [150, 309] width 15 height 15
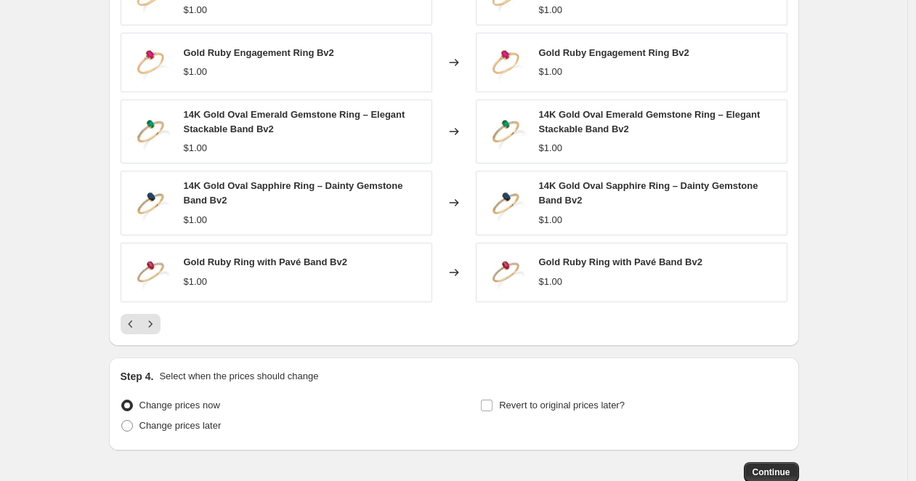
click at [159, 310] on div "14K Gold Blue Topaz Ring – Emerald Cut Topaz Engagement Style Bv2 $1.00 Changed…" at bounding box center [454, 147] width 667 height 373
click at [156, 305] on div "14K Gold Blue Topaz Ring – Emerald Cut Topaz Engagement Style Bv2 $1.00 Changed…" at bounding box center [454, 147] width 667 height 373
click at [155, 328] on icon "Next" at bounding box center [150, 324] width 15 height 15
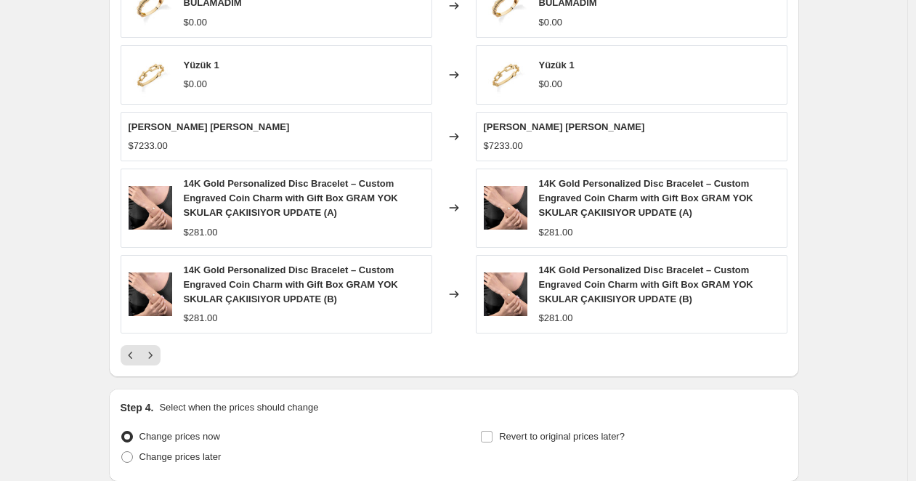
scroll to position [996, 0]
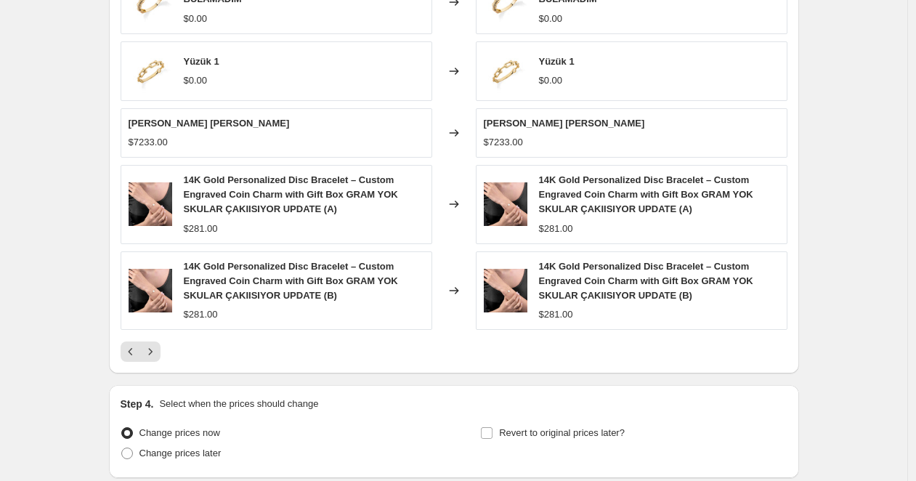
click at [167, 333] on div "Yüzük 2 okcc Resim Ok kk GRAMI BULAMADIM $0.00 Changed to Yüzük 2 okcc Resim Ok…" at bounding box center [454, 165] width 667 height 392
click at [158, 344] on icon "Next" at bounding box center [150, 351] width 15 height 15
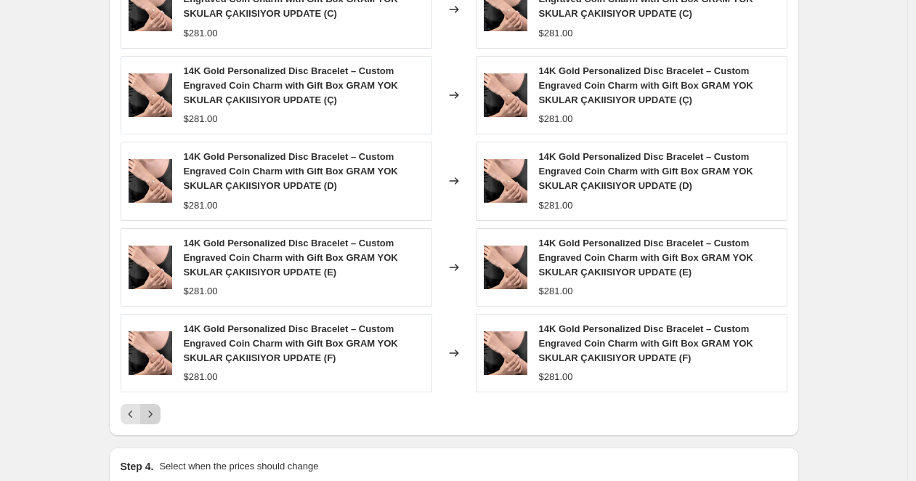
click at [155, 413] on icon "Next" at bounding box center [150, 414] width 15 height 15
click at [154, 410] on icon "Next" at bounding box center [150, 414] width 15 height 15
click at [157, 407] on icon "Next" at bounding box center [150, 414] width 15 height 15
click at [151, 411] on icon "Next" at bounding box center [150, 414] width 15 height 15
click at [145, 410] on button "Next" at bounding box center [150, 414] width 20 height 20
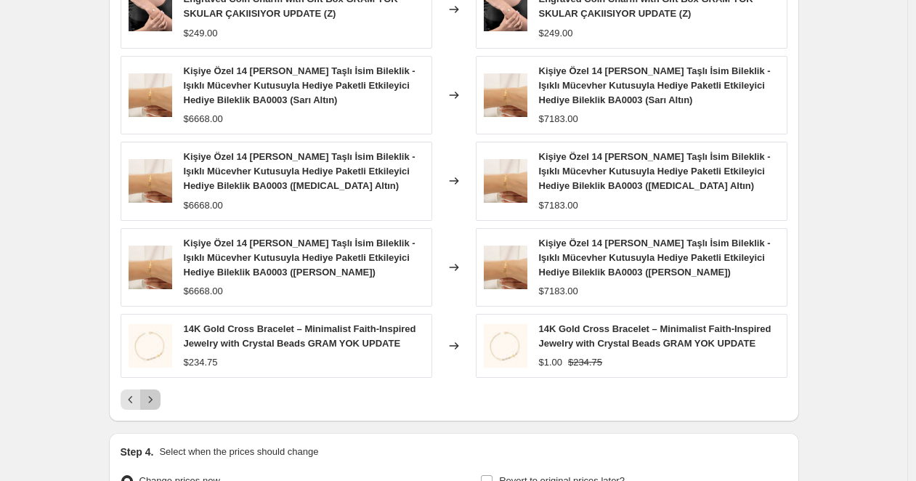
drag, startPoint x: 160, startPoint y: 399, endPoint x: 229, endPoint y: 393, distance: 69.2
click at [229, 393] on div at bounding box center [454, 399] width 667 height 20
click at [160, 396] on button "Next" at bounding box center [150, 399] width 20 height 20
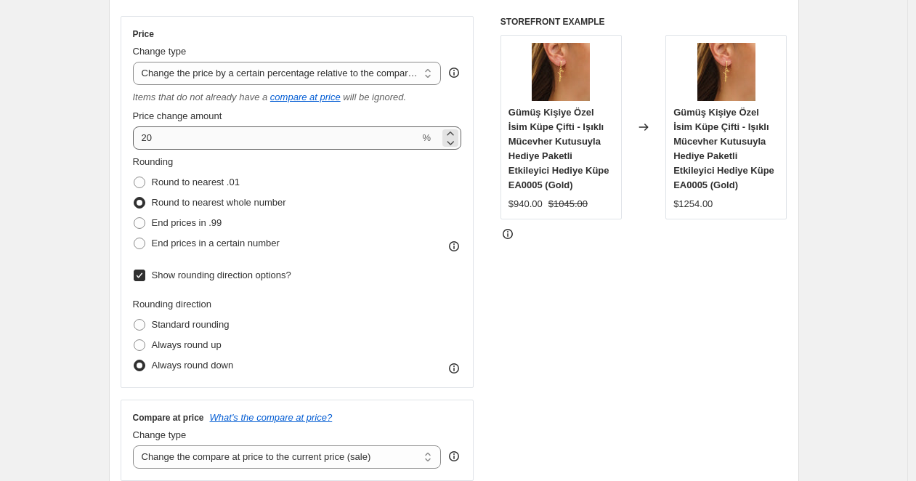
scroll to position [288, 0]
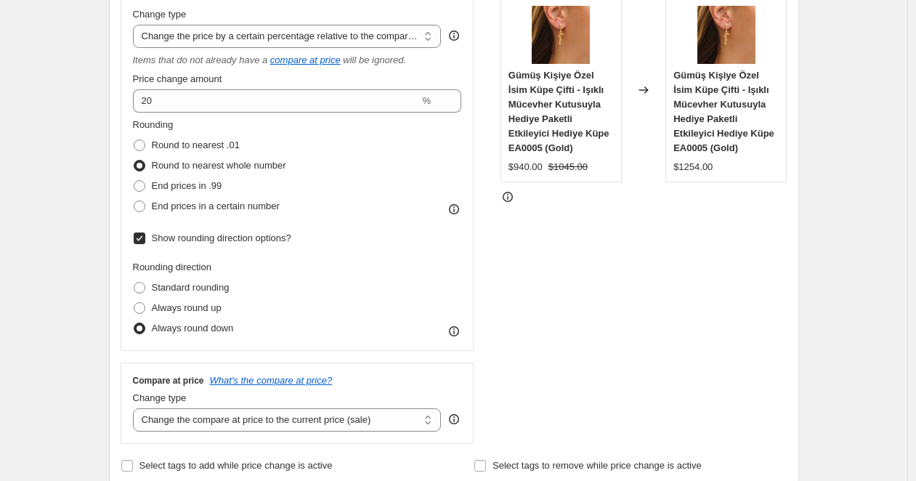
click at [237, 237] on span "Show rounding direction options?" at bounding box center [221, 237] width 139 height 11
click at [145, 237] on input "Show rounding direction options?" at bounding box center [140, 238] width 12 height 12
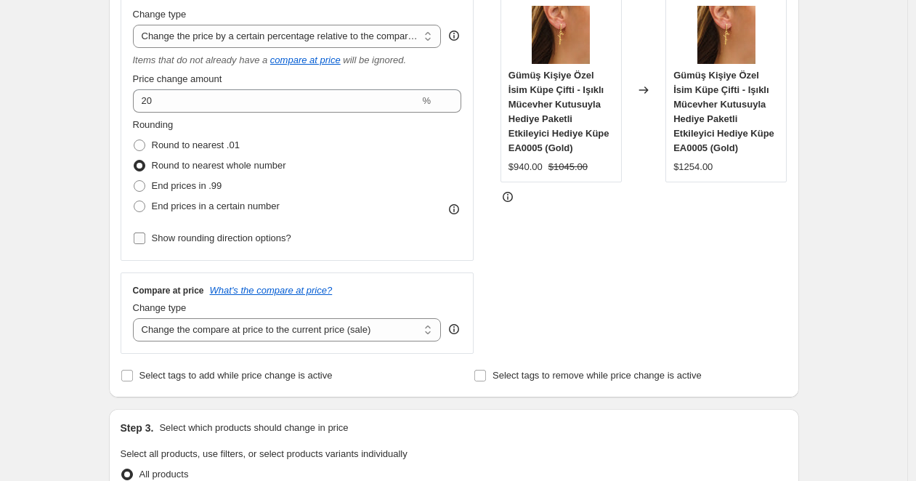
click at [235, 237] on span "Show rounding direction options?" at bounding box center [221, 237] width 139 height 11
click at [145, 237] on input "Show rounding direction options?" at bounding box center [140, 238] width 12 height 12
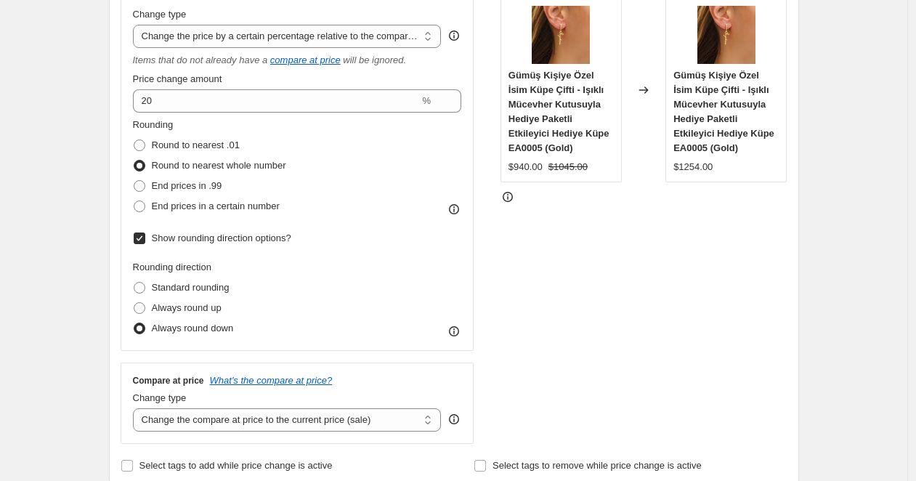
click at [235, 237] on span "Show rounding direction options?" at bounding box center [221, 237] width 139 height 11
click at [145, 237] on input "Show rounding direction options?" at bounding box center [140, 238] width 12 height 12
checkbox input "false"
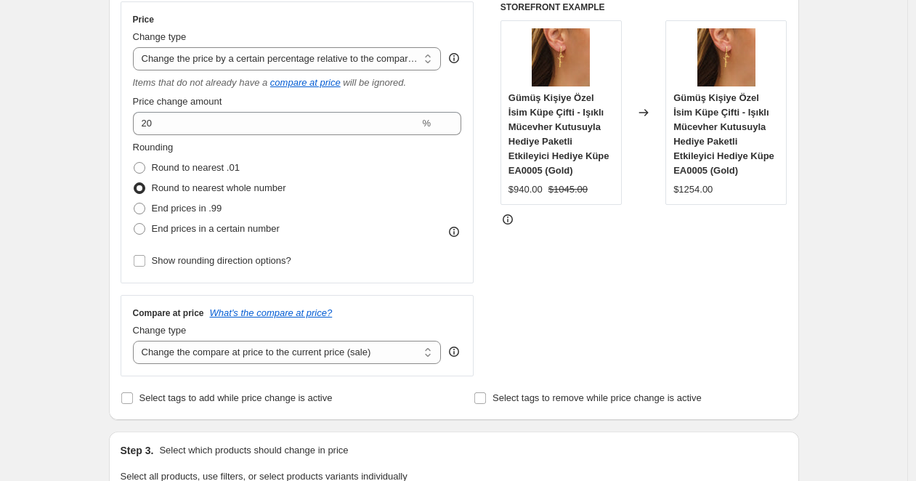
scroll to position [241, 0]
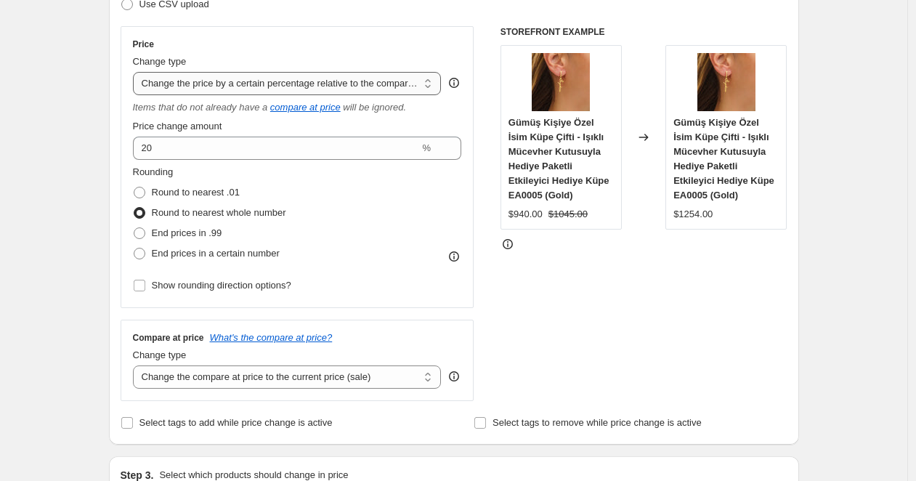
click at [338, 85] on select "Change the price to a certain amount Change the price by a certain amount Chang…" at bounding box center [287, 83] width 309 height 23
select select "pc"
type input "50"
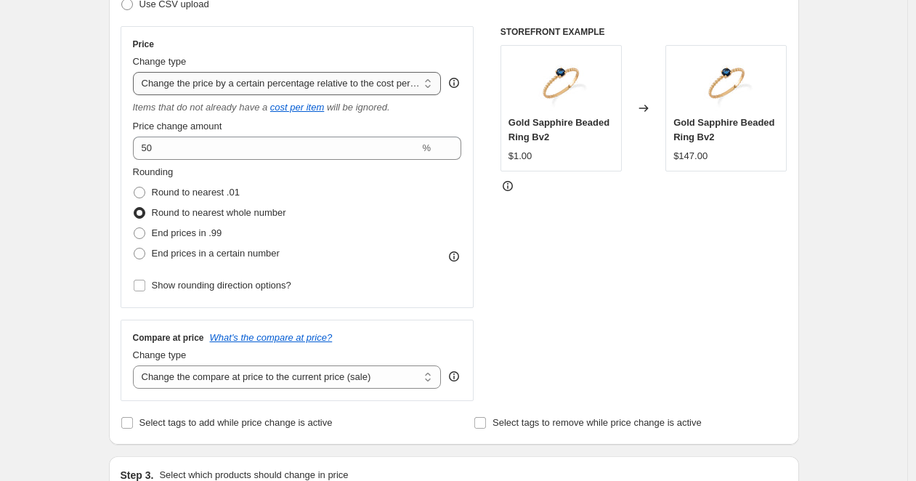
click at [345, 86] on select "Change the price to a certain amount Change the price by a certain amount Chang…" at bounding box center [287, 83] width 309 height 23
click at [137, 72] on select "Change the price to a certain amount Change the price by a certain amount Chang…" at bounding box center [287, 83] width 309 height 23
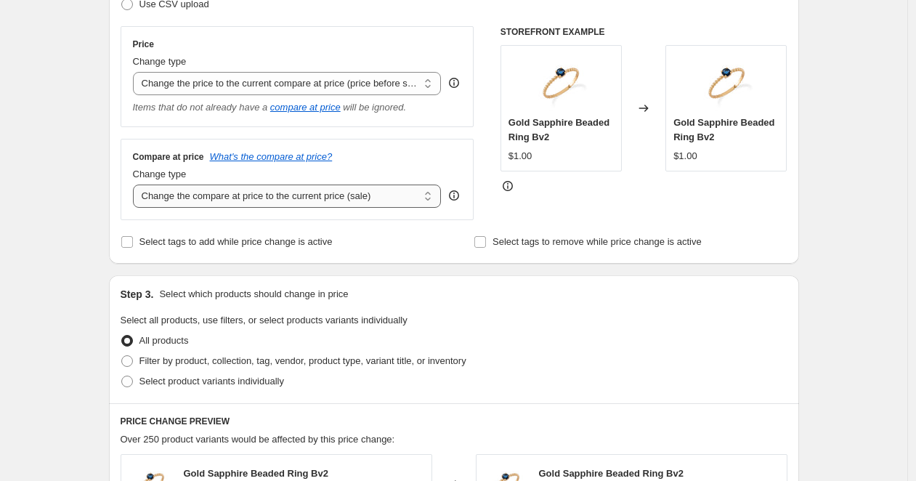
click at [328, 198] on select "Change the compare at price to the current price (sale) Change the compare at p…" at bounding box center [287, 195] width 309 height 23
click at [348, 84] on select "Change the price to a certain amount Change the price by a certain amount Chang…" at bounding box center [287, 83] width 309 height 23
select select "percentage"
click at [137, 72] on select "Change the price to a certain amount Change the price by a certain amount Chang…" at bounding box center [287, 83] width 309 height 23
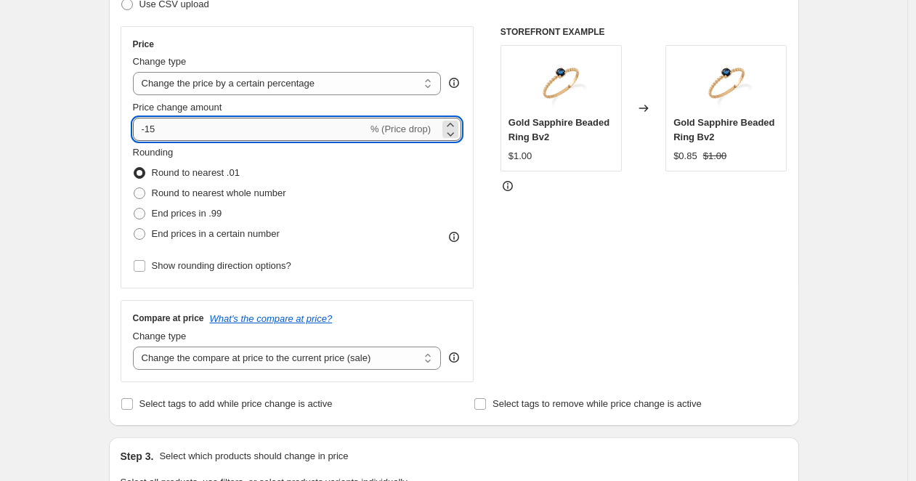
click at [269, 135] on input "-15" at bounding box center [250, 129] width 235 height 23
type input "20"
click at [660, 267] on div "STOREFRONT EXAMPLE Gold Sapphire Beaded Ring Bv2 $1.00 Changed to Gold Sapphire…" at bounding box center [643, 204] width 287 height 356
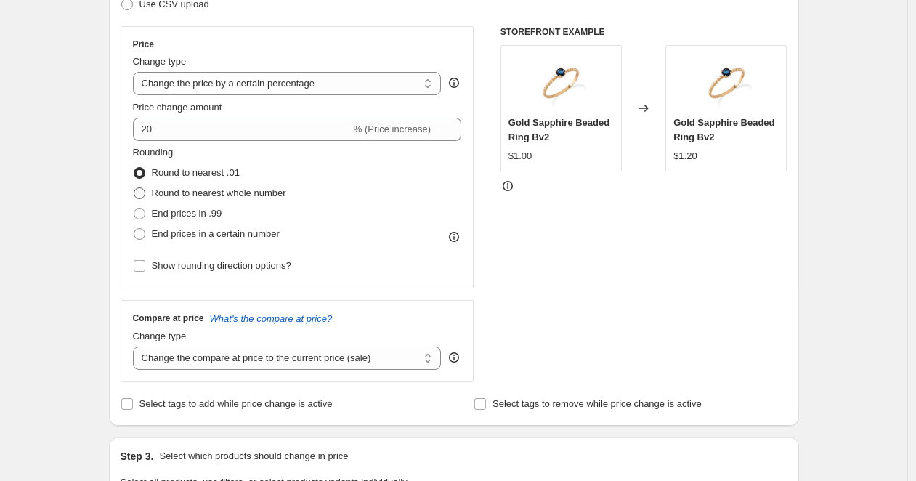
click at [201, 189] on span "Round to nearest whole number" at bounding box center [219, 192] width 134 height 11
click at [134, 188] on input "Round to nearest whole number" at bounding box center [134, 187] width 1 height 1
radio input "true"
click at [212, 168] on span "Round to nearest .01" at bounding box center [196, 172] width 88 height 11
click at [134, 168] on input "Round to nearest .01" at bounding box center [134, 167] width 1 height 1
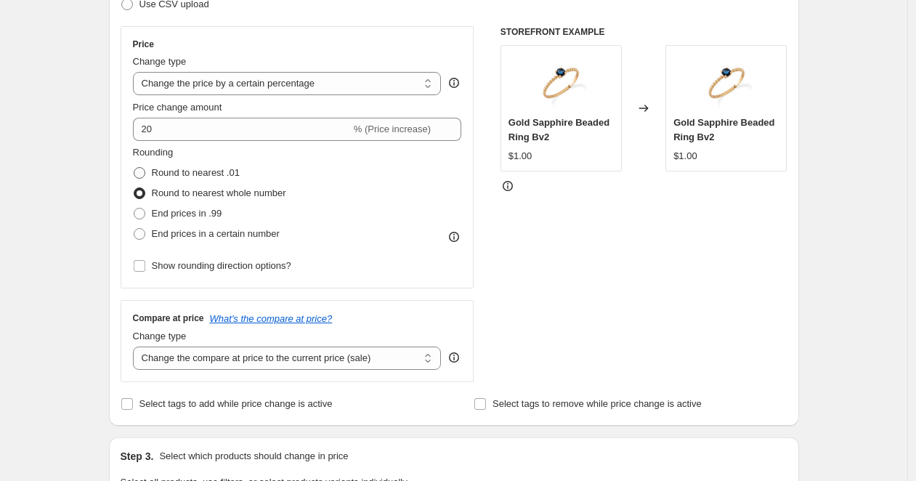
radio input "true"
click at [211, 213] on span "End prices in .99" at bounding box center [187, 213] width 70 height 11
click at [134, 208] on input "End prices in .99" at bounding box center [134, 208] width 1 height 1
radio input "true"
click at [241, 192] on span "Round to nearest whole number" at bounding box center [219, 192] width 134 height 11
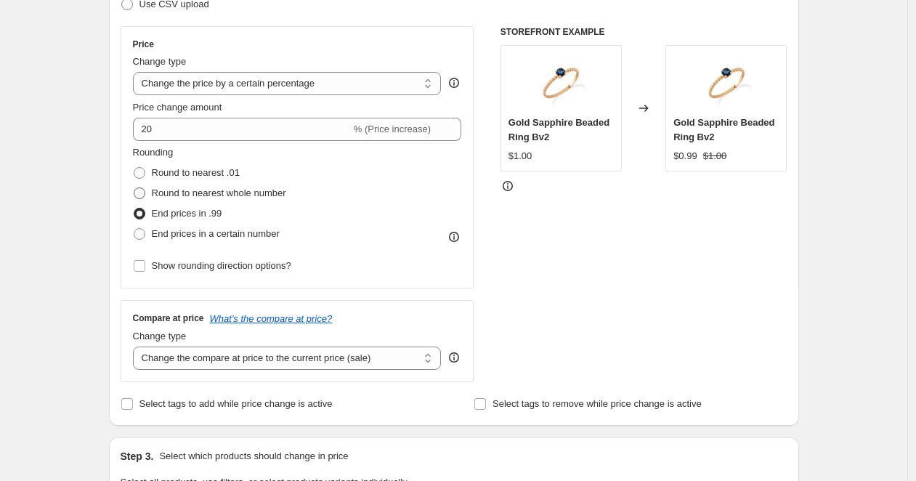
click at [134, 188] on input "Round to nearest whole number" at bounding box center [134, 187] width 1 height 1
radio input "true"
click at [208, 217] on span "End prices in .99" at bounding box center [187, 213] width 70 height 11
click at [134, 208] on input "End prices in .99" at bounding box center [134, 208] width 1 height 1
radio input "true"
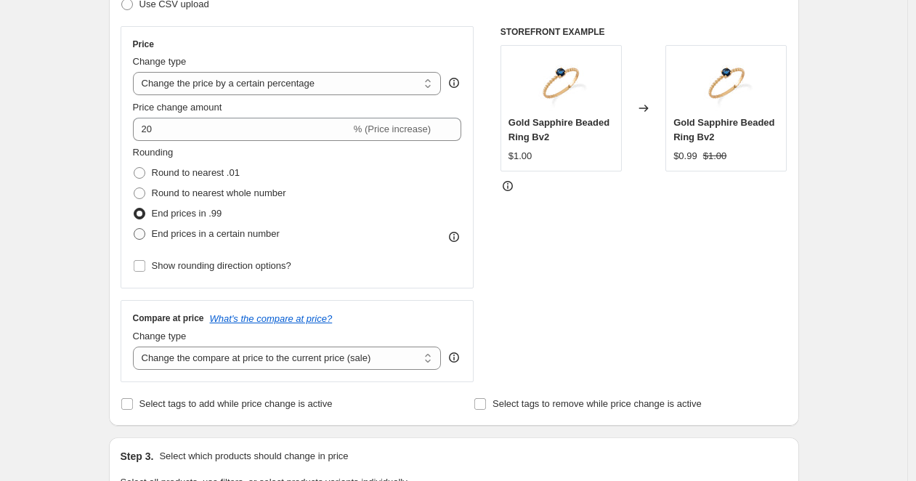
click at [240, 238] on span "End prices in a certain number" at bounding box center [216, 233] width 128 height 11
click at [134, 229] on input "End prices in a certain number" at bounding box center [134, 228] width 1 height 1
radio input "true"
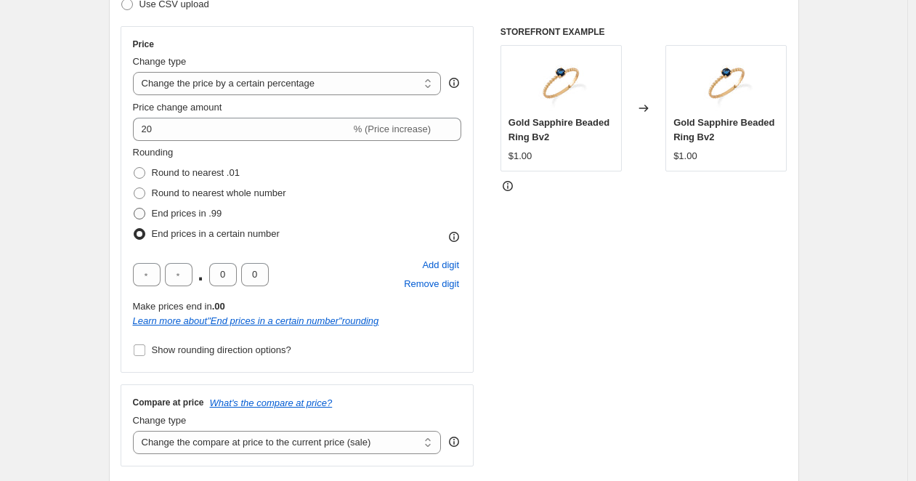
click at [211, 208] on span "End prices in .99" at bounding box center [187, 213] width 70 height 11
click at [134, 208] on input "End prices in .99" at bounding box center [134, 208] width 1 height 1
radio input "true"
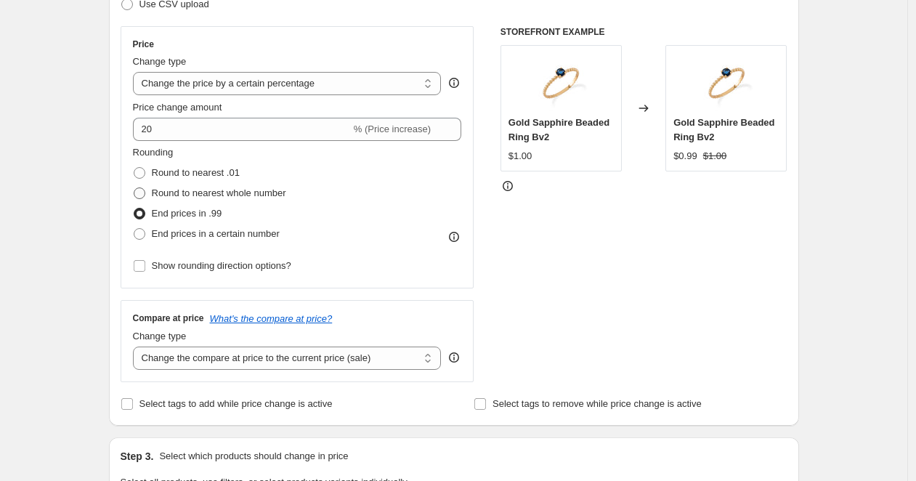
click at [211, 192] on span "Round to nearest whole number" at bounding box center [219, 192] width 134 height 11
click at [134, 188] on input "Round to nearest whole number" at bounding box center [134, 187] width 1 height 1
radio input "true"
click at [215, 277] on div "Price Change type Change the price to a certain amount Change the price by a ce…" at bounding box center [298, 157] width 354 height 262
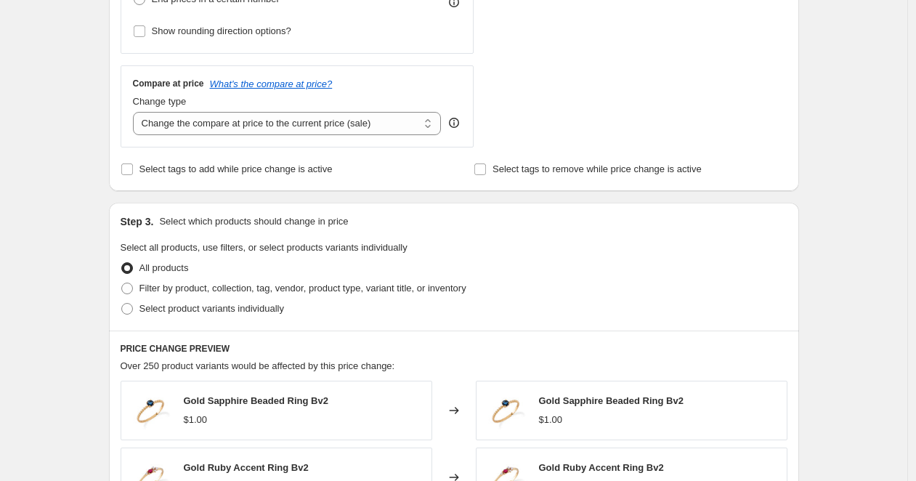
scroll to position [253, 0]
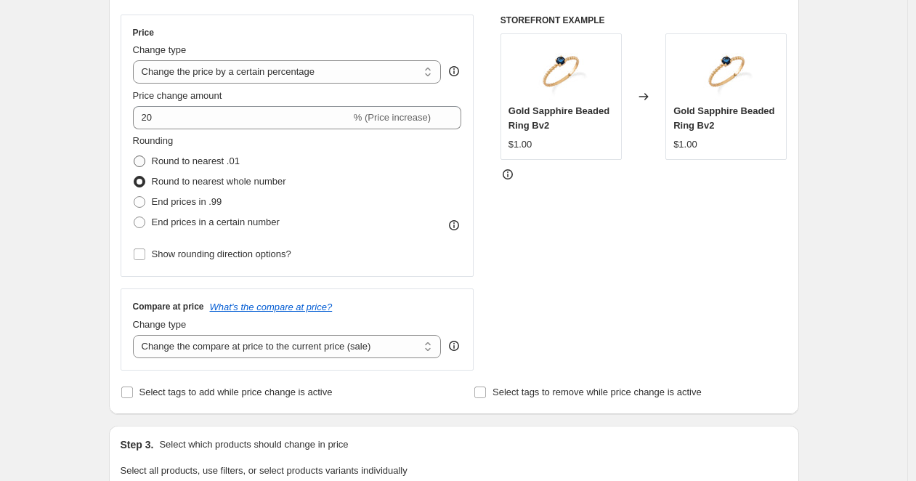
click at [233, 160] on span "Round to nearest .01" at bounding box center [196, 160] width 88 height 11
click at [134, 156] on input "Round to nearest .01" at bounding box center [134, 155] width 1 height 1
radio input "true"
click at [236, 183] on span "Round to nearest whole number" at bounding box center [219, 181] width 134 height 11
click at [134, 176] on input "Round to nearest whole number" at bounding box center [134, 176] width 1 height 1
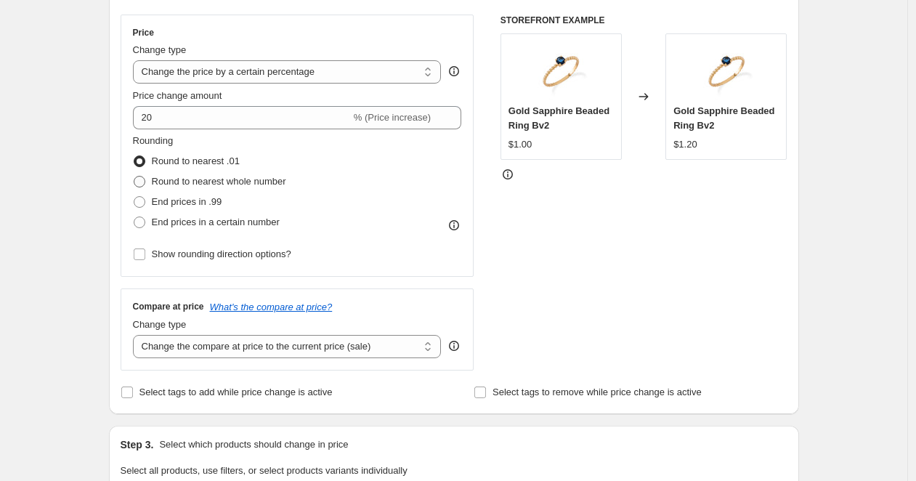
radio input "true"
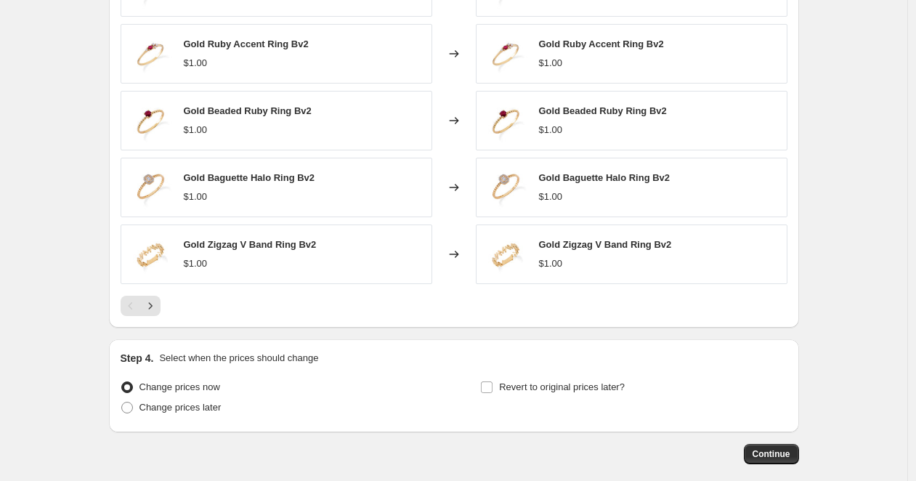
scroll to position [901, 0]
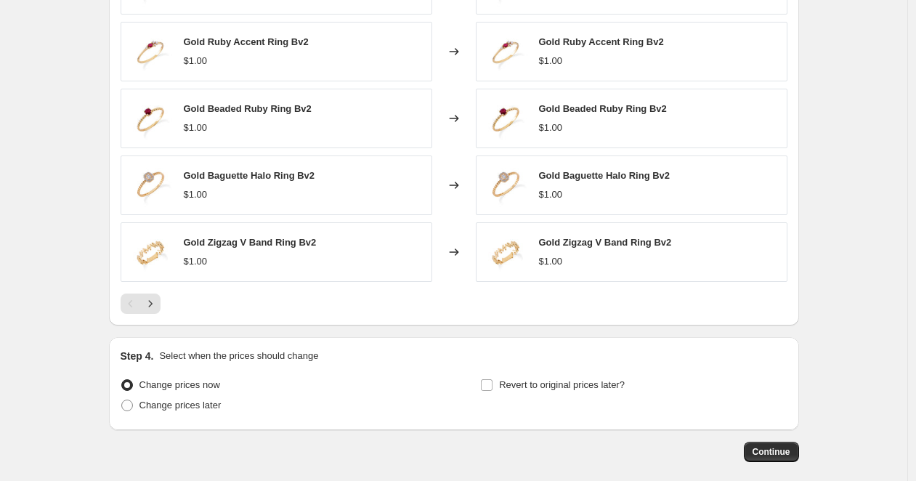
click at [141, 311] on div "Pagination" at bounding box center [131, 303] width 20 height 20
click at [150, 309] on icon "Next" at bounding box center [150, 303] width 15 height 15
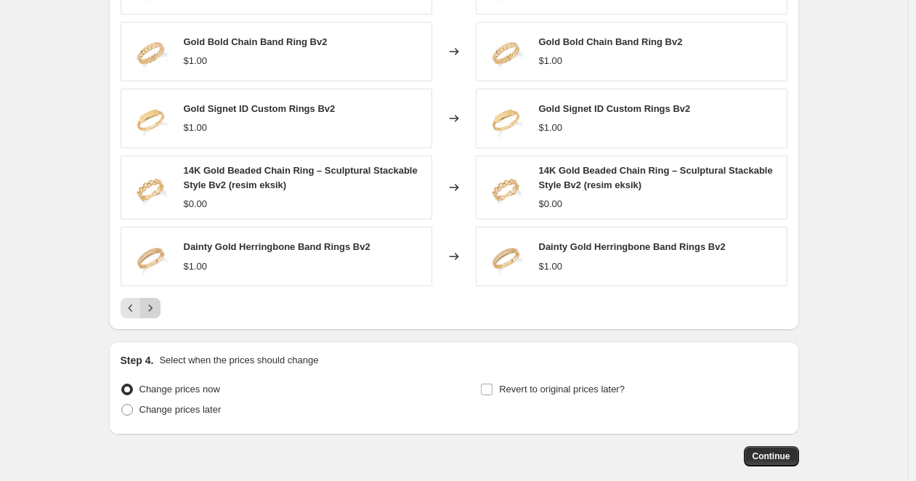
click at [158, 304] on icon "Next" at bounding box center [150, 308] width 15 height 15
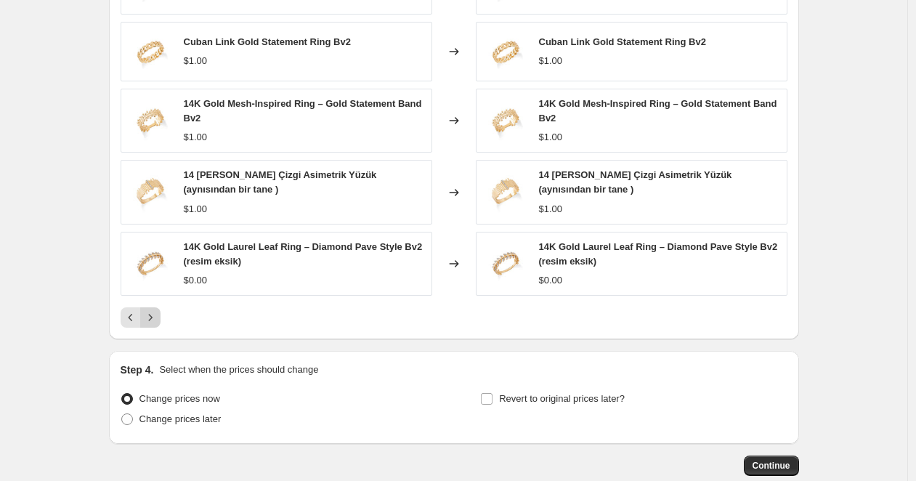
click at [158, 304] on div "Gold Teardrop Engagement Ring Bv2 $1.00 Changed to Gold Teardrop Engagement Rin…" at bounding box center [454, 141] width 667 height 373
click at [158, 308] on button "Next" at bounding box center [150, 317] width 20 height 20
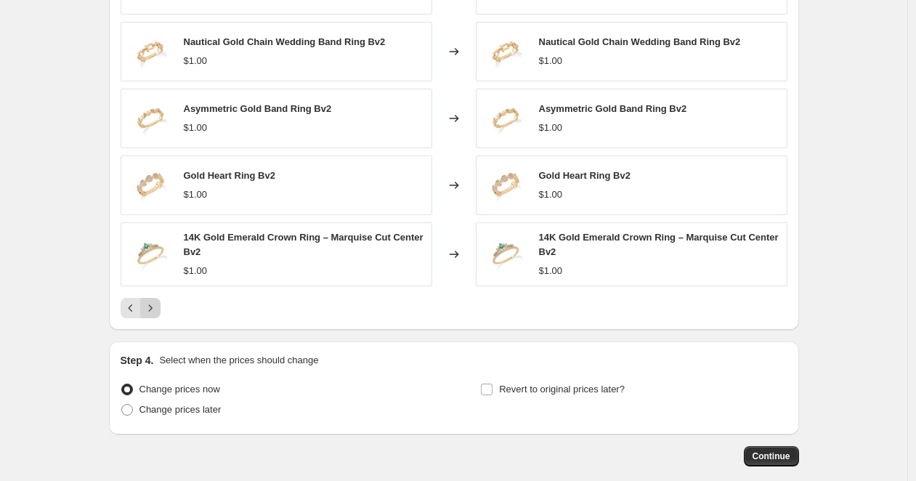
click at [158, 308] on icon "Next" at bounding box center [150, 308] width 15 height 15
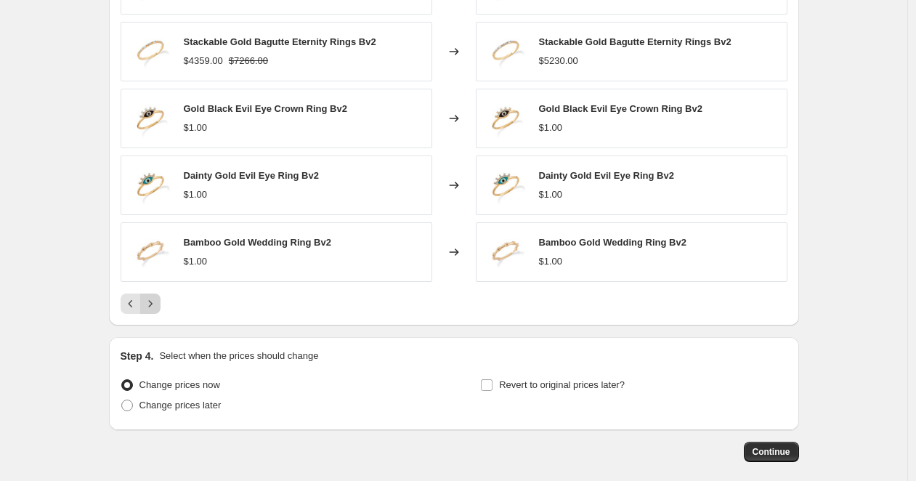
click at [158, 308] on icon "Next" at bounding box center [150, 303] width 15 height 15
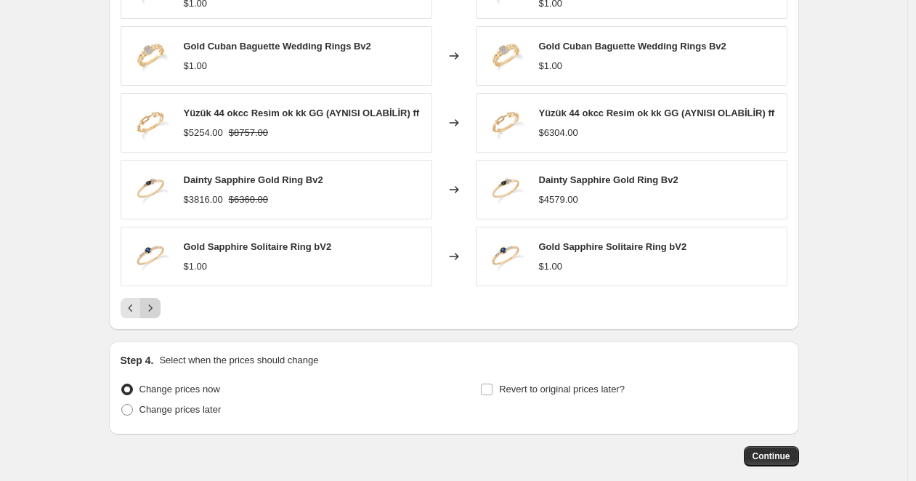
click at [158, 308] on icon "Next" at bounding box center [150, 308] width 15 height 15
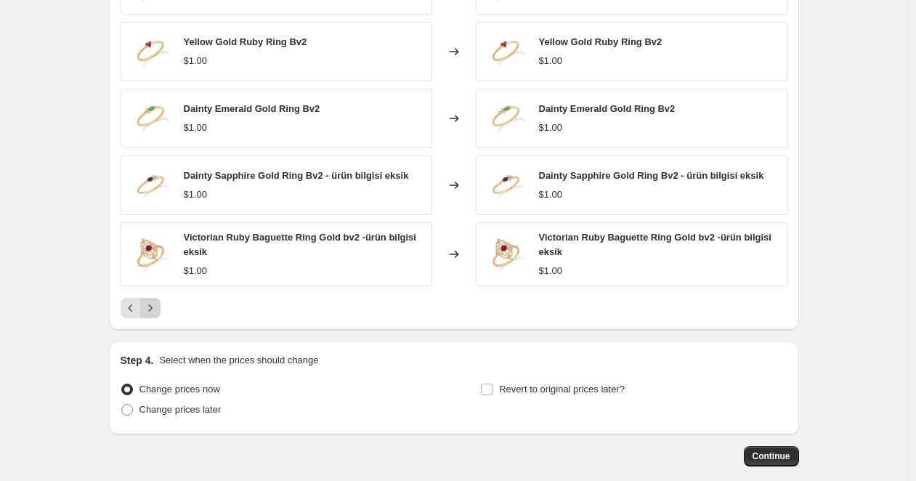
click at [158, 308] on icon "Next" at bounding box center [150, 308] width 15 height 15
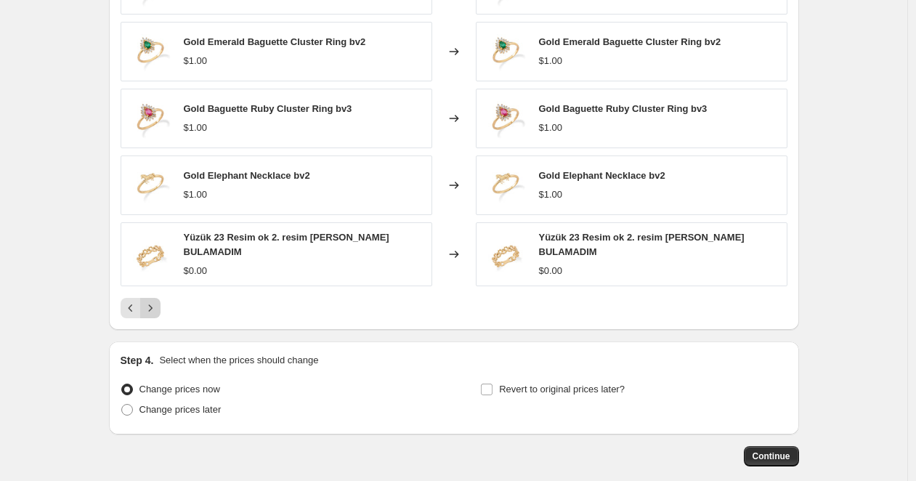
click at [158, 308] on icon "Next" at bounding box center [150, 308] width 15 height 15
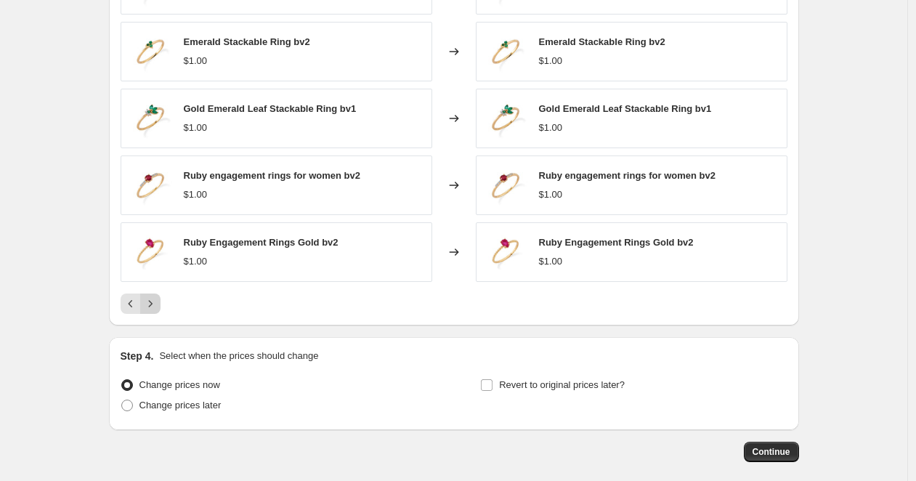
click at [158, 308] on icon "Next" at bounding box center [150, 303] width 15 height 15
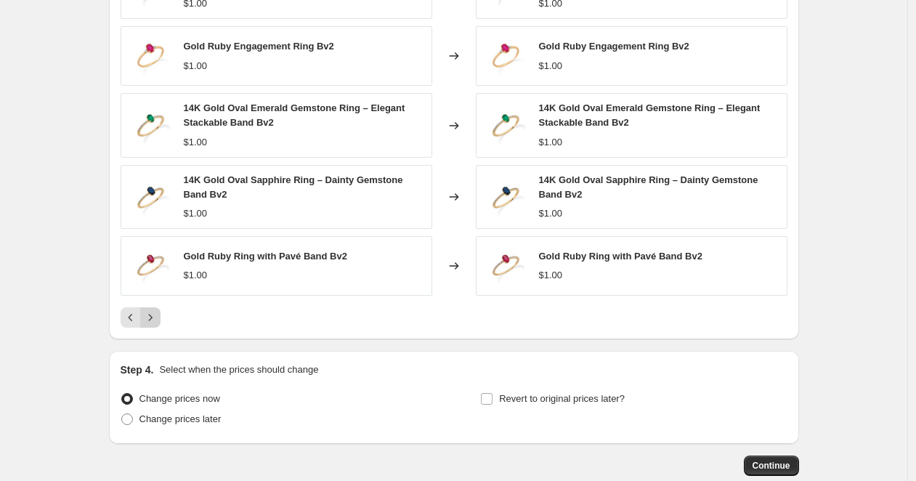
click at [158, 308] on button "Next" at bounding box center [150, 317] width 20 height 20
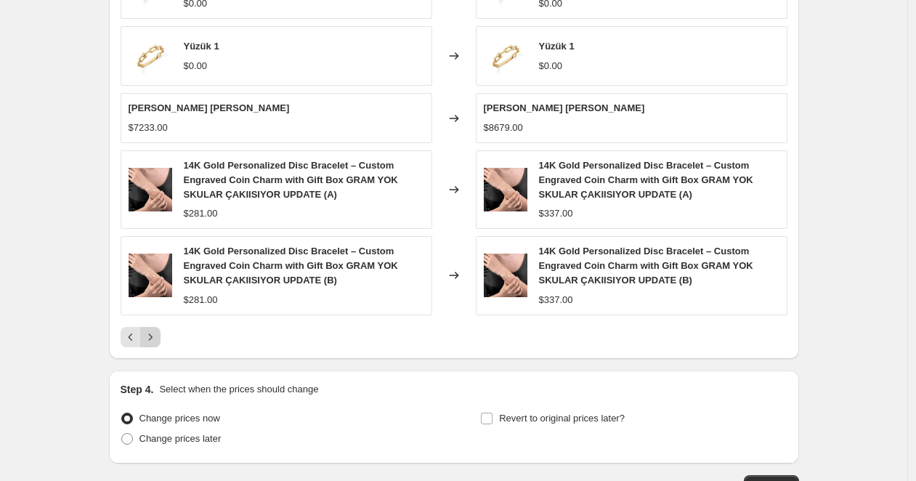
click at [155, 331] on icon "Next" at bounding box center [150, 337] width 15 height 15
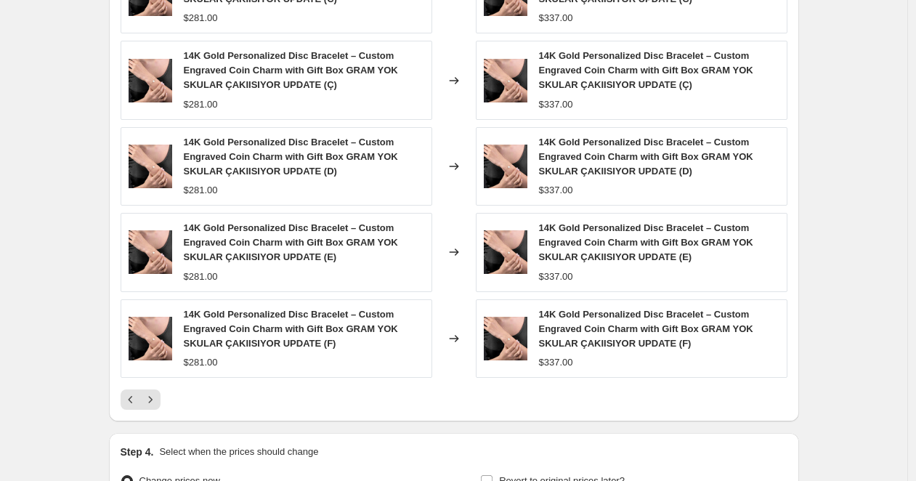
click at [153, 386] on div "14K Gold Personalized Disc Bracelet – Custom Engraved Coin Charm with Gift Box …" at bounding box center [454, 182] width 667 height 455
click at [152, 399] on icon "Next" at bounding box center [150, 399] width 4 height 7
click at [157, 403] on icon "Next" at bounding box center [150, 399] width 15 height 15
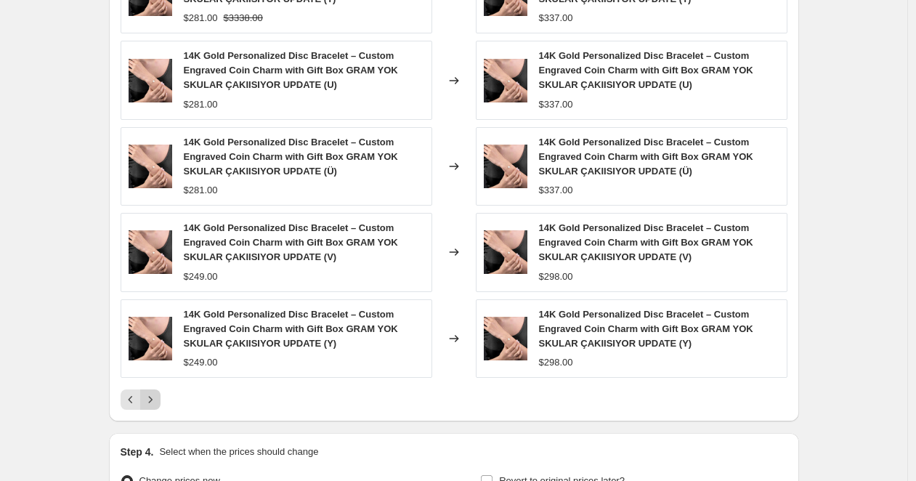
click at [157, 403] on icon "Next" at bounding box center [150, 399] width 15 height 15
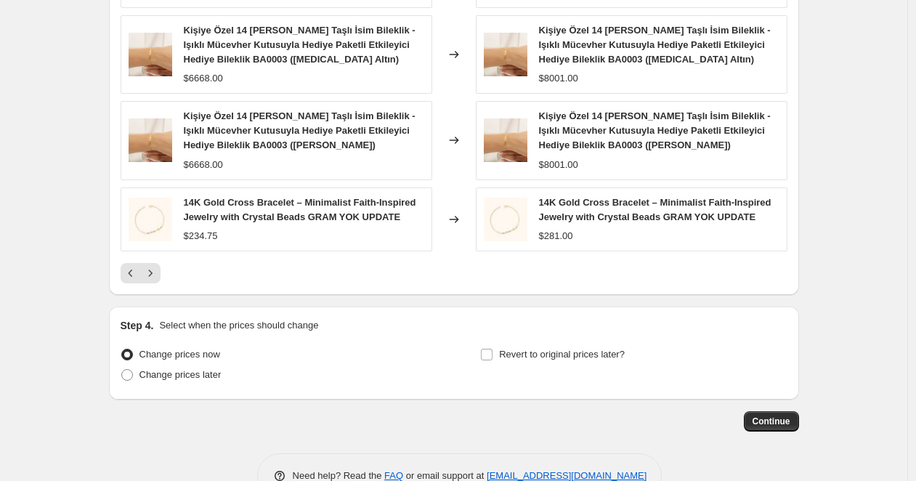
scroll to position [1052, 0]
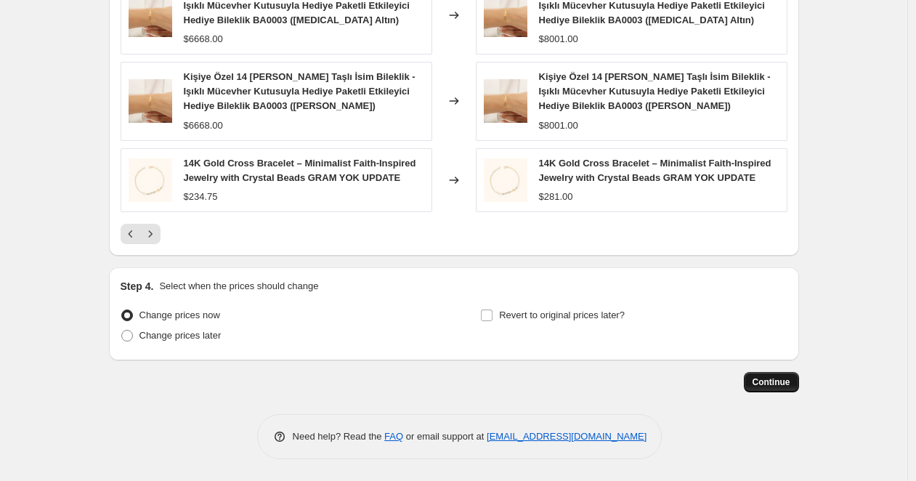
click at [781, 381] on span "Continue" at bounding box center [771, 382] width 38 height 12
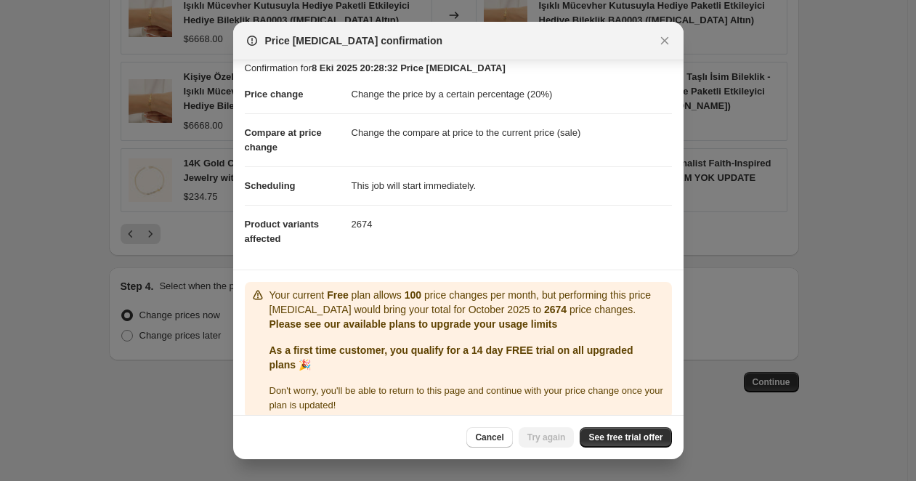
scroll to position [26, 0]
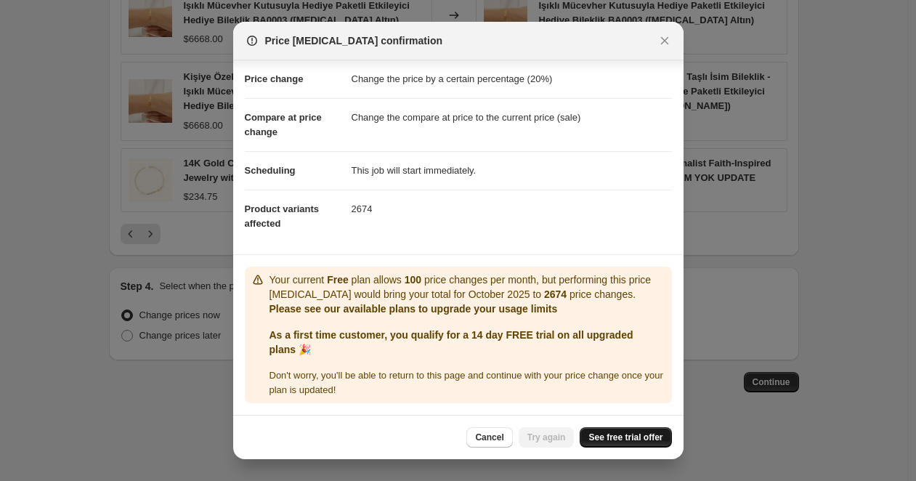
click at [611, 431] on span "See free trial offer" at bounding box center [625, 437] width 74 height 12
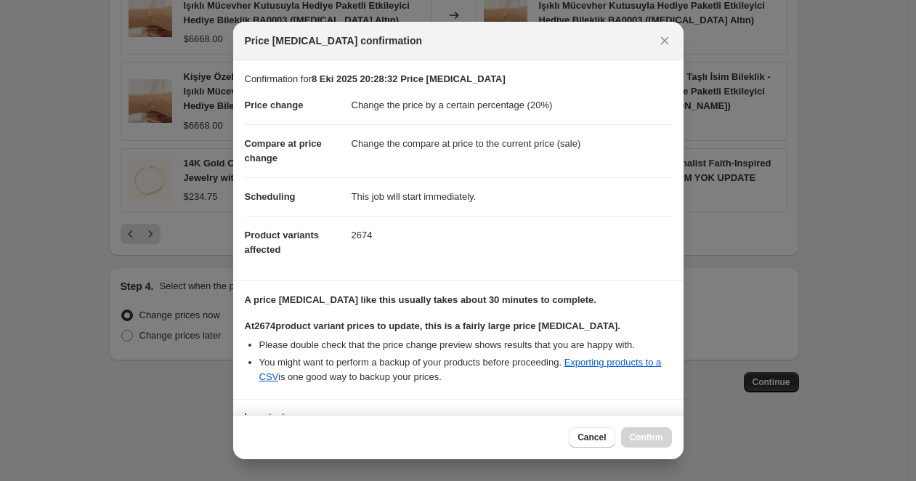
scroll to position [121, 0]
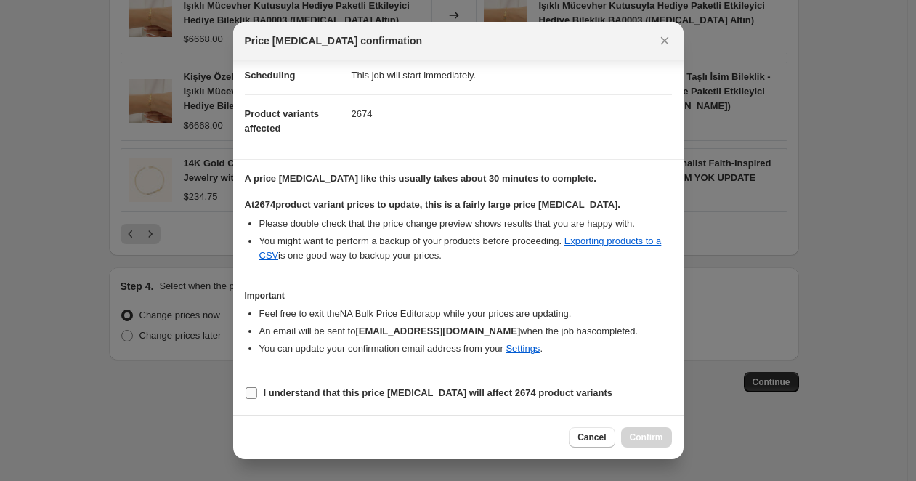
click at [375, 387] on b "I understand that this price change job will affect 2674 product variants" at bounding box center [438, 392] width 349 height 11
click at [257, 387] on input "I understand that this price change job will affect 2674 product variants" at bounding box center [251, 393] width 12 height 12
checkbox input "true"
click at [646, 435] on span "Confirm" at bounding box center [646, 437] width 33 height 12
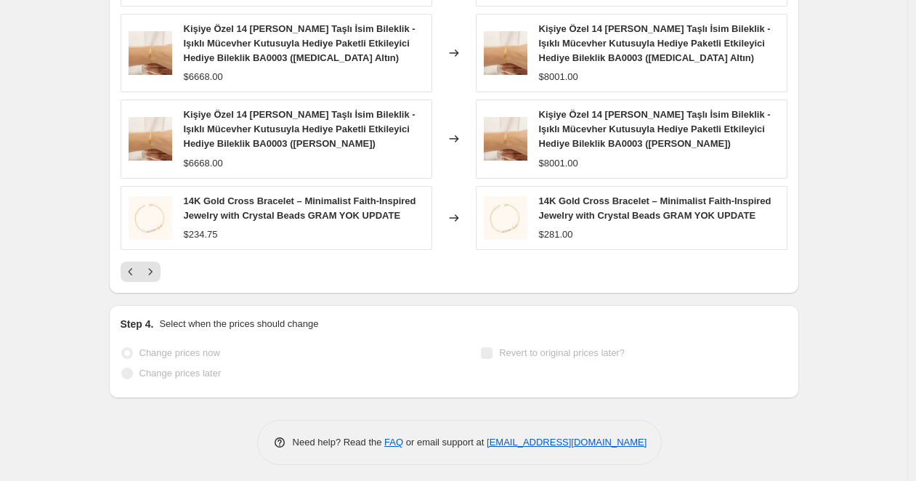
scroll to position [1125, 0]
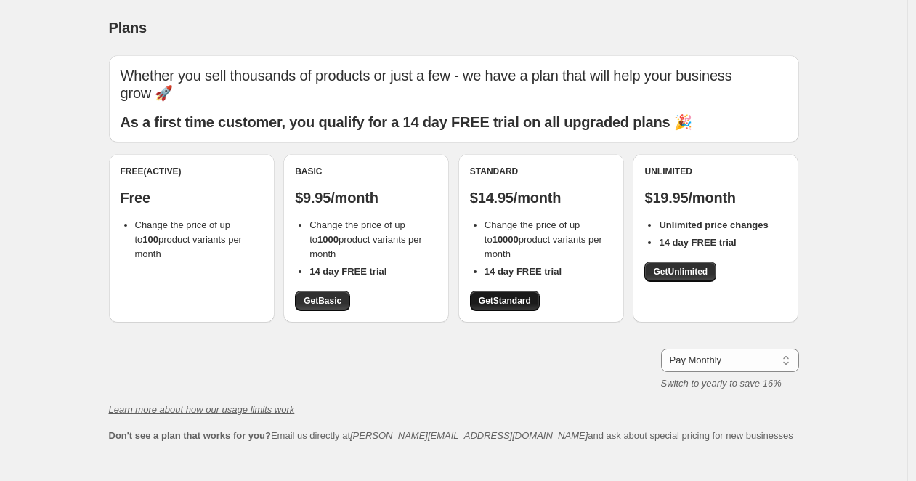
click at [504, 295] on span "Get Standard" at bounding box center [505, 301] width 52 height 12
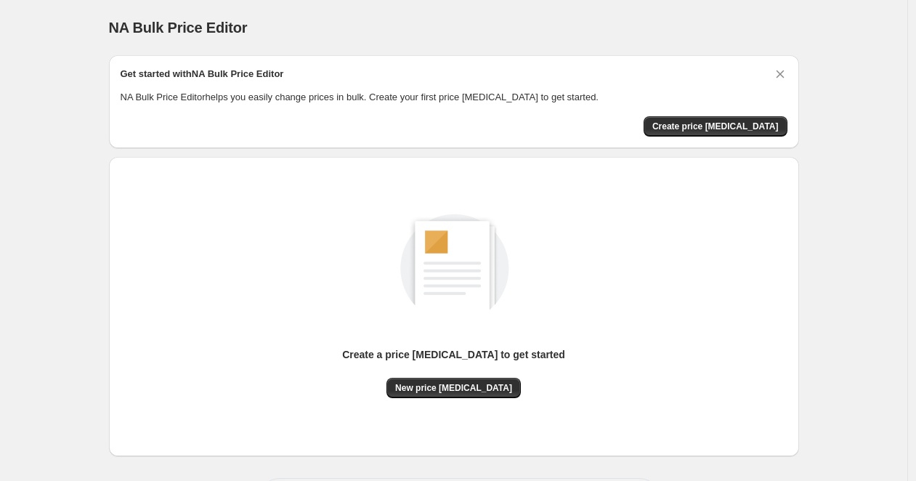
scroll to position [63, 0]
